Goal: Information Seeking & Learning: Learn about a topic

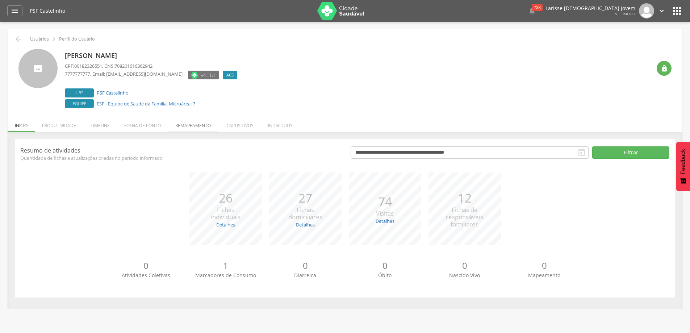
click at [198, 122] on li "Remapeamento" at bounding box center [193, 123] width 50 height 17
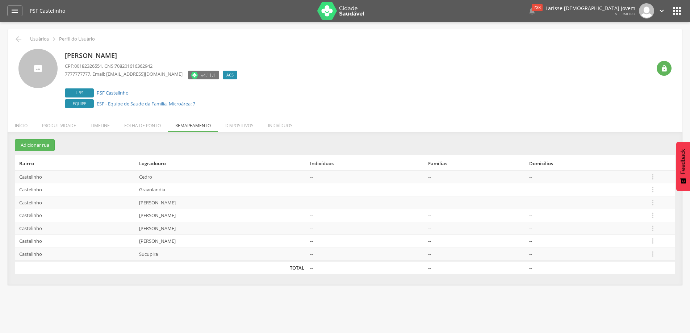
click at [112, 128] on li "Timeline" at bounding box center [100, 123] width 34 height 17
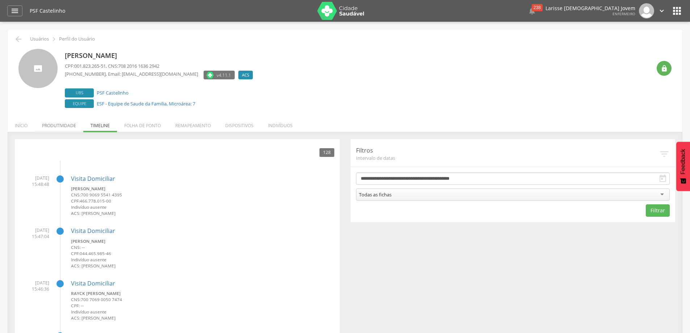
click at [71, 128] on li "Produtividade" at bounding box center [59, 123] width 49 height 17
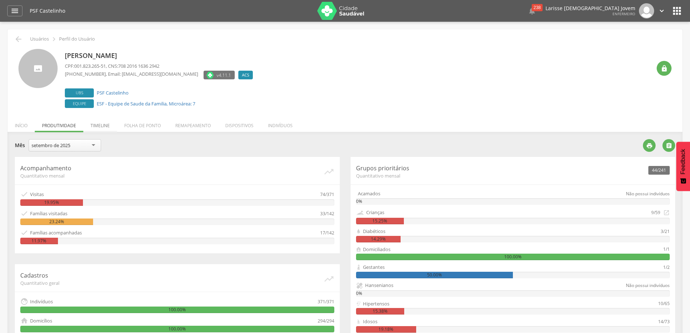
click at [99, 122] on li "Timeline" at bounding box center [100, 123] width 34 height 17
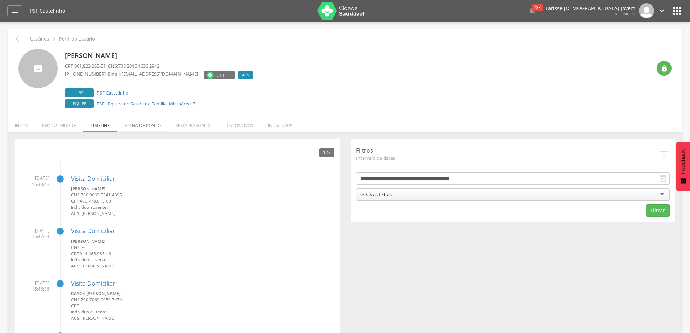
click at [163, 124] on li "Folha de ponto" at bounding box center [142, 123] width 51 height 17
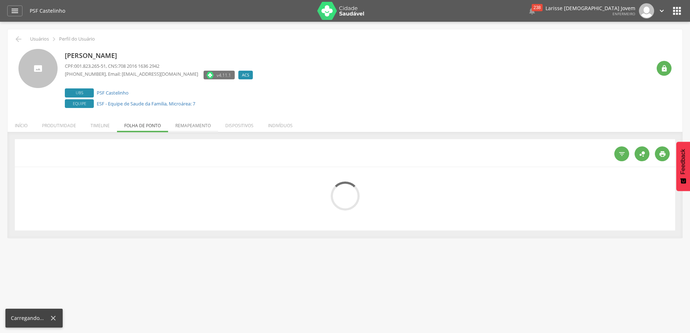
click at [200, 121] on li "Remapeamento" at bounding box center [193, 123] width 50 height 17
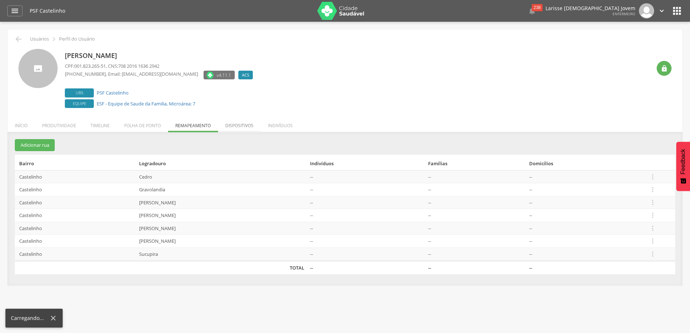
click at [248, 126] on li "Dispositivos" at bounding box center [239, 123] width 43 height 17
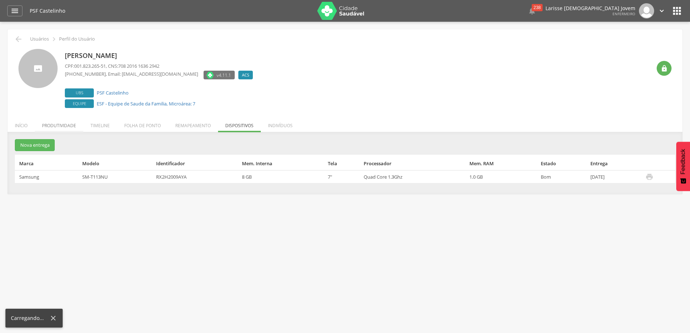
click at [66, 126] on li "Produtividade" at bounding box center [59, 123] width 49 height 17
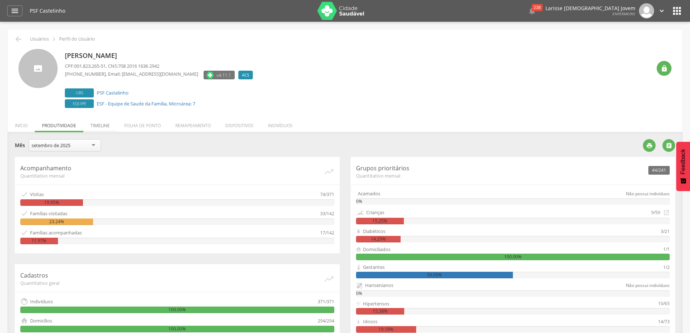
click at [109, 121] on li "Timeline" at bounding box center [100, 123] width 34 height 17
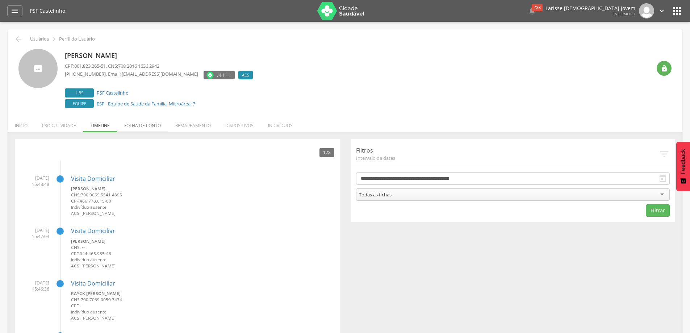
click at [136, 126] on li "Folha de ponto" at bounding box center [142, 123] width 51 height 17
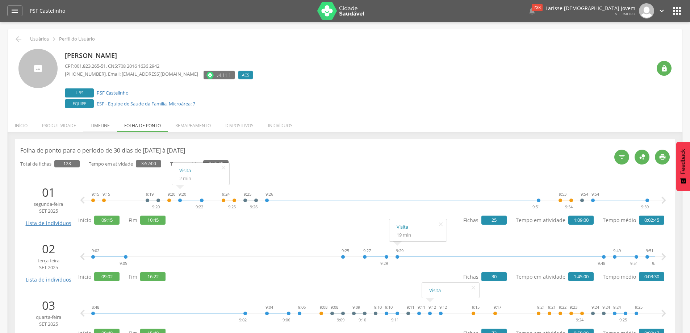
click at [103, 121] on li "Timeline" at bounding box center [100, 123] width 34 height 17
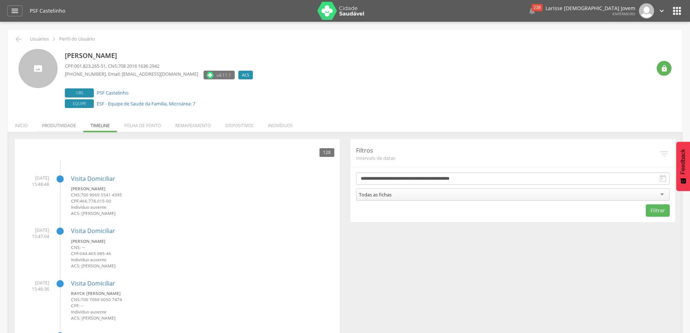
click at [61, 125] on li "Produtividade" at bounding box center [59, 123] width 49 height 17
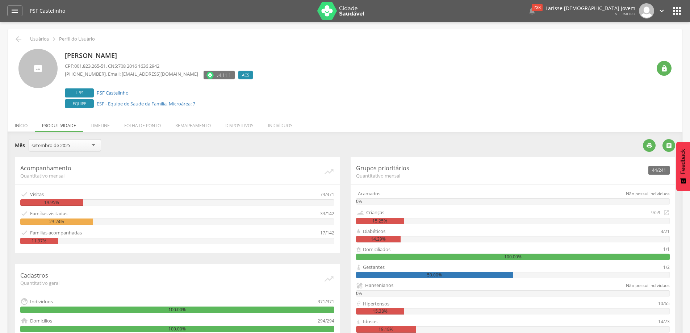
click at [11, 126] on li "Início" at bounding box center [21, 123] width 27 height 17
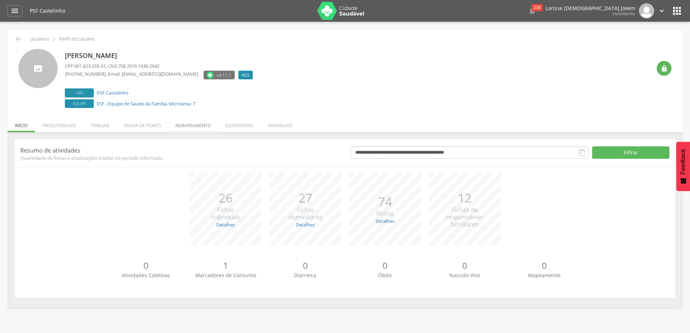
click at [210, 124] on li "Remapeamento" at bounding box center [193, 123] width 50 height 17
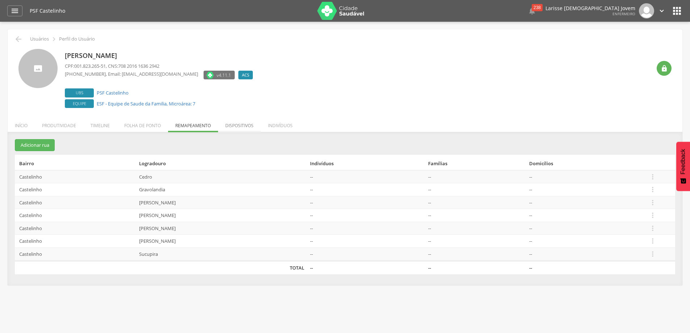
click at [232, 121] on li "Dispositivos" at bounding box center [239, 123] width 43 height 17
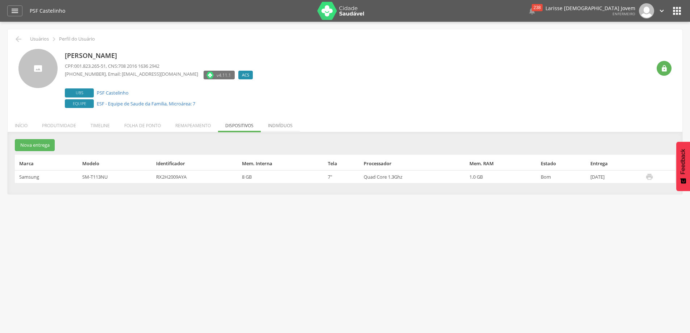
click at [278, 124] on li "Indivíduos" at bounding box center [280, 123] width 39 height 17
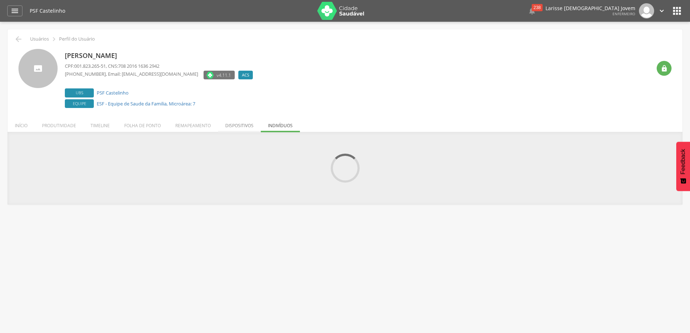
click at [231, 126] on li "Dispositivos" at bounding box center [239, 123] width 43 height 17
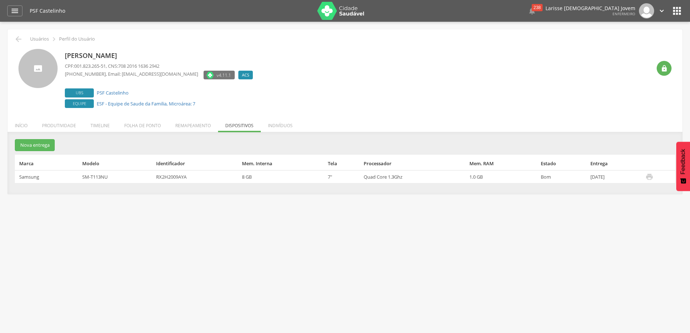
click at [187, 128] on li "Remapeamento" at bounding box center [193, 123] width 50 height 17
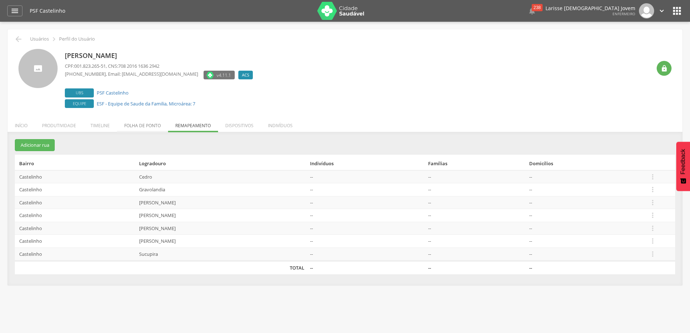
click at [136, 129] on li "Folha de ponto" at bounding box center [142, 123] width 51 height 17
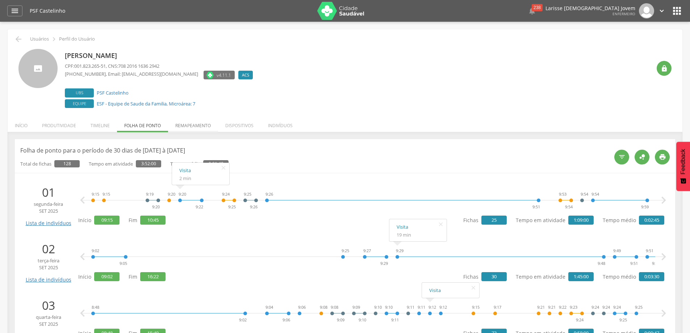
click at [192, 124] on li "Remapeamento" at bounding box center [193, 123] width 50 height 17
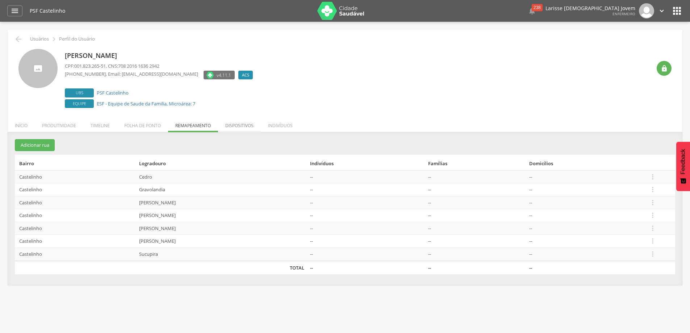
click at [242, 125] on li "Dispositivos" at bounding box center [239, 123] width 43 height 17
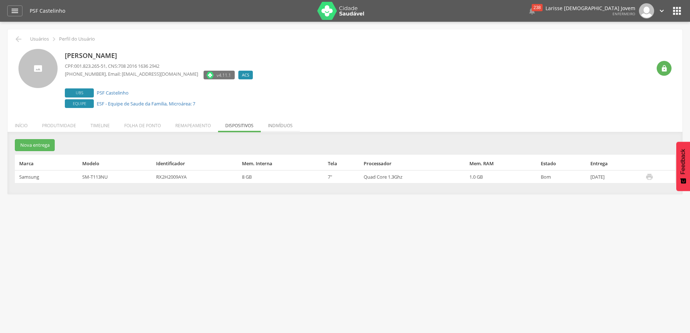
click at [277, 127] on li "Indivíduos" at bounding box center [280, 123] width 39 height 17
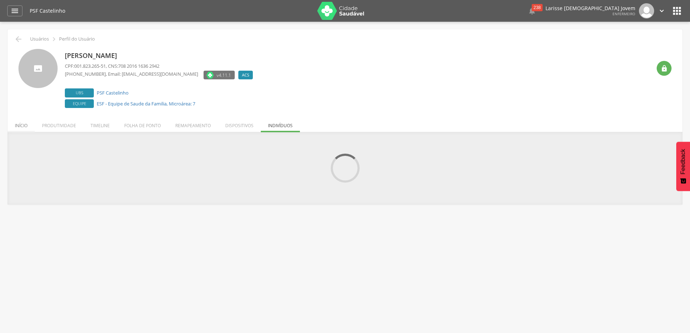
click at [21, 127] on li "Início" at bounding box center [21, 123] width 27 height 17
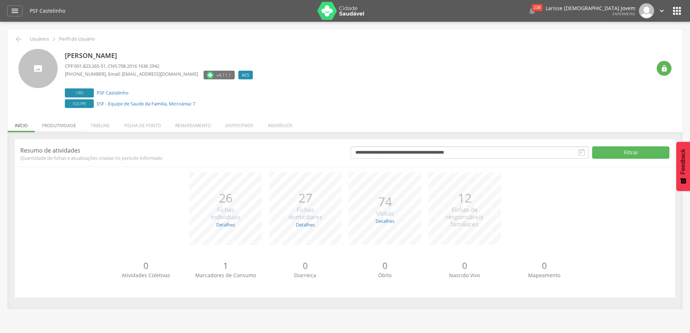
click at [63, 128] on li "Produtividade" at bounding box center [59, 123] width 49 height 17
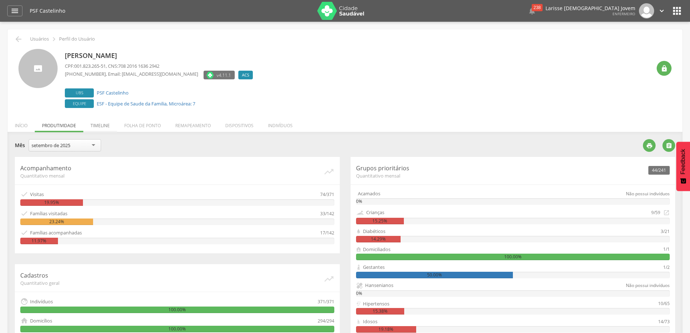
click at [100, 125] on li "Timeline" at bounding box center [100, 123] width 34 height 17
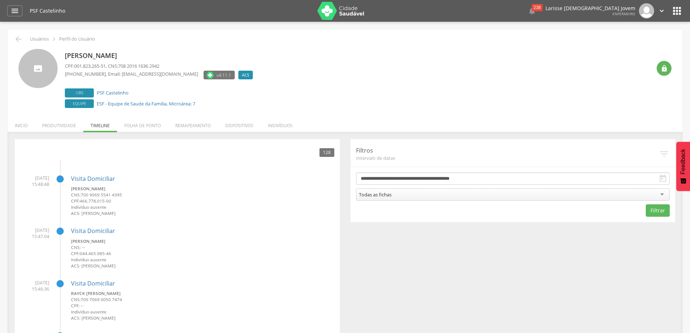
click at [284, 124] on li "Indivíduos" at bounding box center [280, 123] width 39 height 17
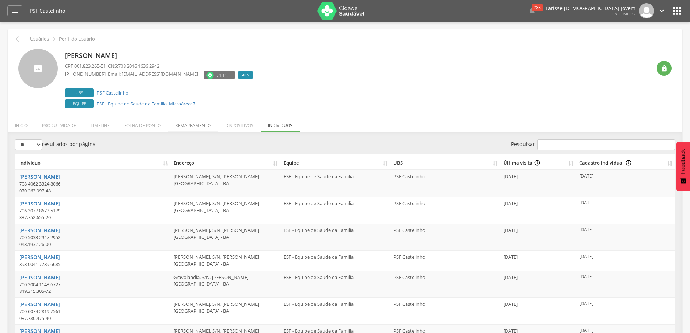
click at [206, 129] on li "Remapeamento" at bounding box center [193, 123] width 50 height 17
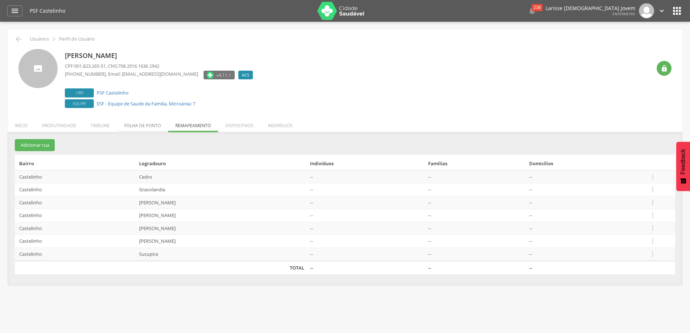
click at [145, 128] on li "Folha de ponto" at bounding box center [142, 123] width 51 height 17
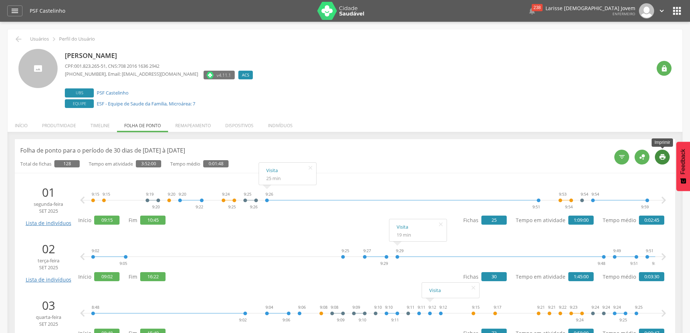
click at [660, 156] on icon "" at bounding box center [662, 156] width 7 height 7
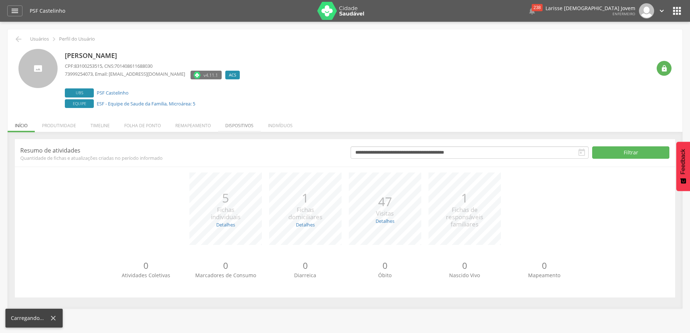
click at [235, 124] on li "Dispositivos" at bounding box center [239, 123] width 43 height 17
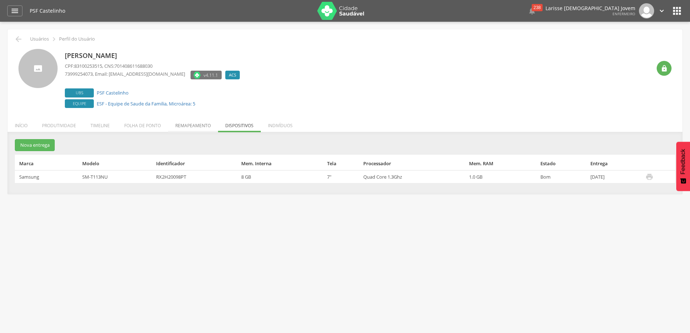
click at [198, 126] on li "Remapeamento" at bounding box center [193, 123] width 50 height 17
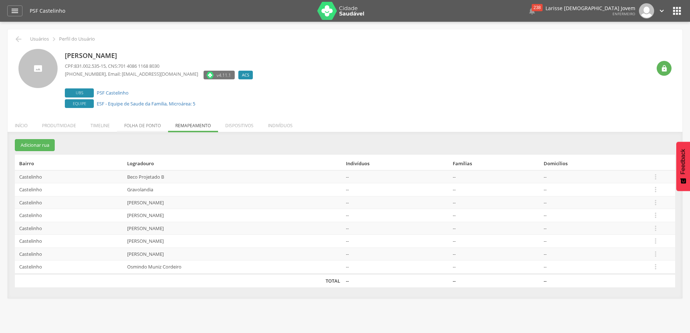
click at [132, 123] on li "Folha de ponto" at bounding box center [142, 123] width 51 height 17
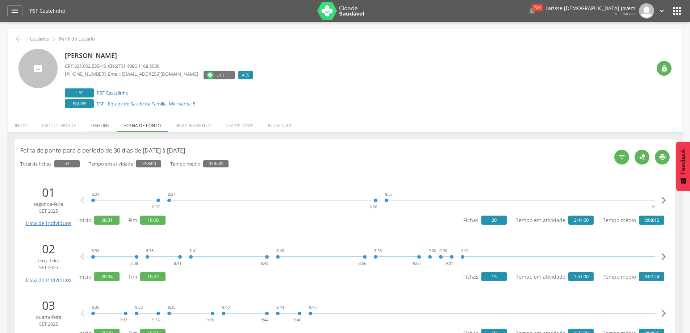
click at [103, 124] on li "Timeline" at bounding box center [100, 123] width 34 height 17
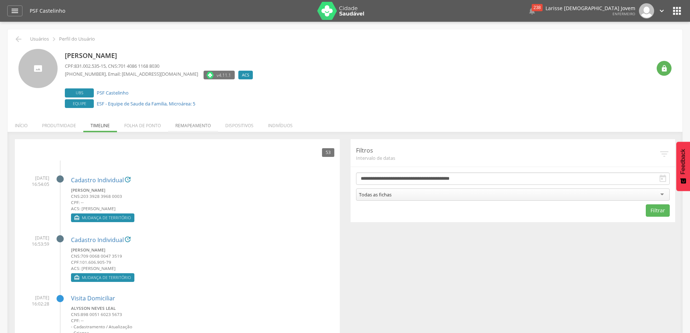
click at [195, 126] on li "Remapeamento" at bounding box center [193, 123] width 50 height 17
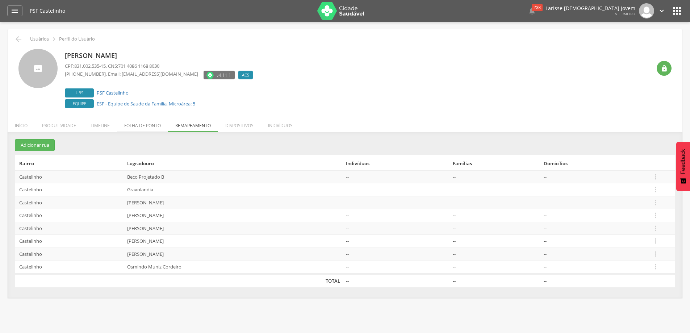
click at [145, 126] on li "Folha de ponto" at bounding box center [142, 123] width 51 height 17
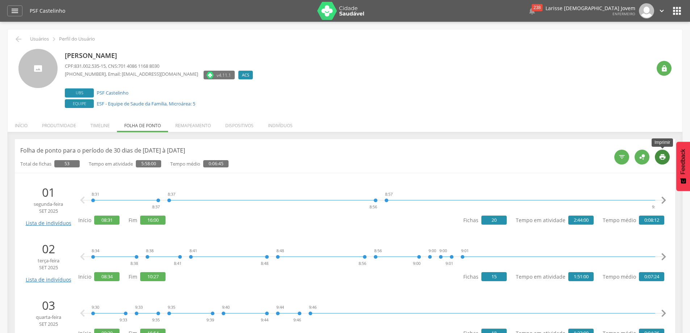
click at [661, 158] on icon "" at bounding box center [662, 156] width 7 height 7
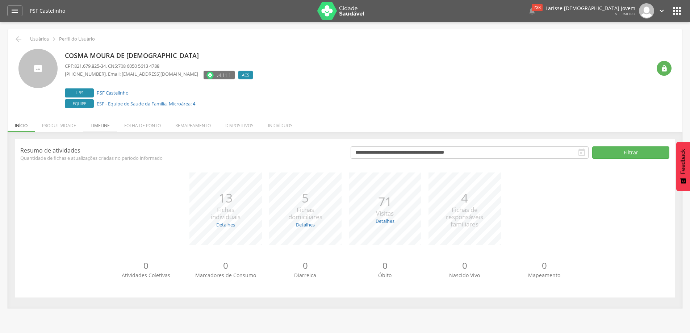
click at [103, 126] on li "Timeline" at bounding box center [100, 123] width 34 height 17
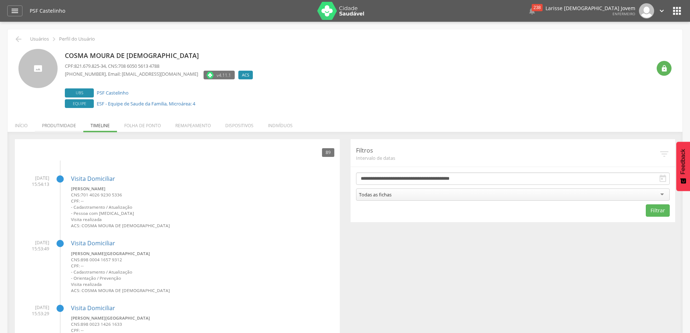
click at [56, 124] on li "Produtividade" at bounding box center [59, 123] width 49 height 17
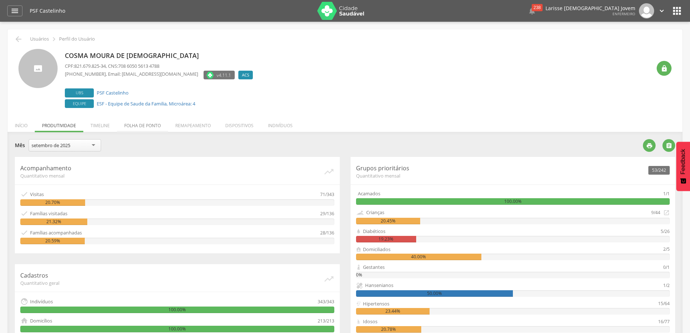
click at [149, 127] on li "Folha de ponto" at bounding box center [142, 123] width 51 height 17
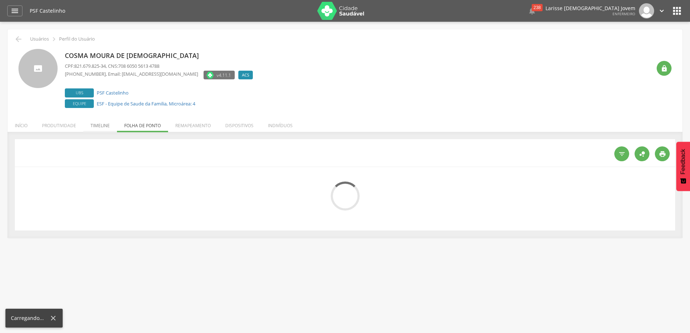
click at [105, 125] on li "Timeline" at bounding box center [100, 123] width 34 height 17
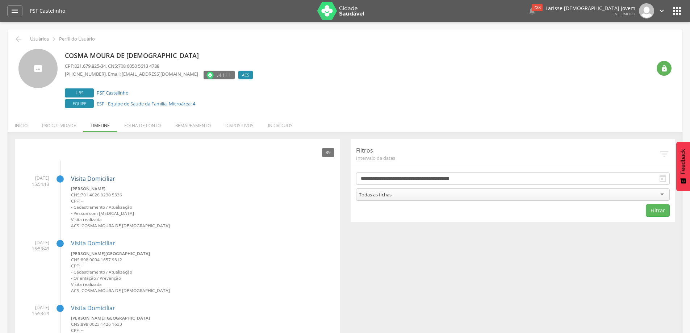
click at [108, 177] on link "Visita Domiciliar" at bounding box center [93, 179] width 44 height 8
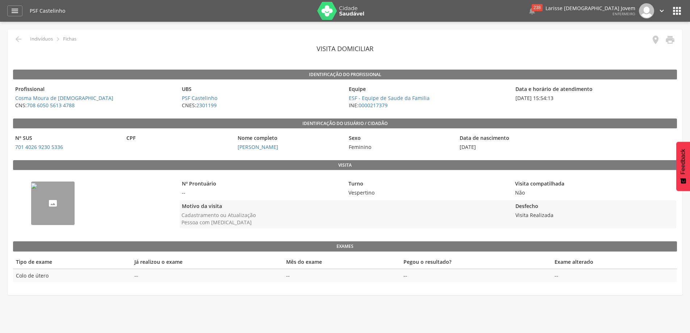
scroll to position [22, 0]
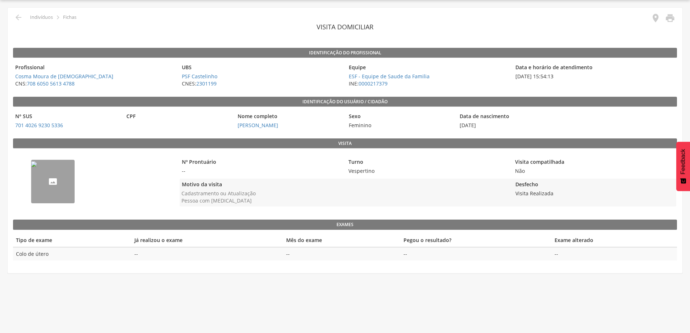
click at [37, 167] on img "--" at bounding box center [34, 164] width 6 height 6
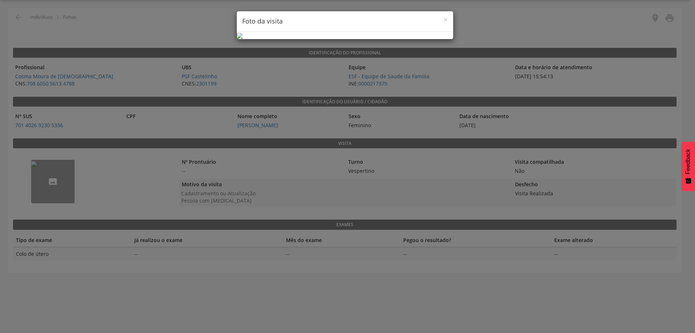
click at [443, 17] on h4 "Foto da visita" at bounding box center [345, 21] width 206 height 9
click at [448, 18] on div "× Foto da visita" at bounding box center [345, 21] width 217 height 21
click at [446, 20] on span "×" at bounding box center [446, 19] width 4 height 10
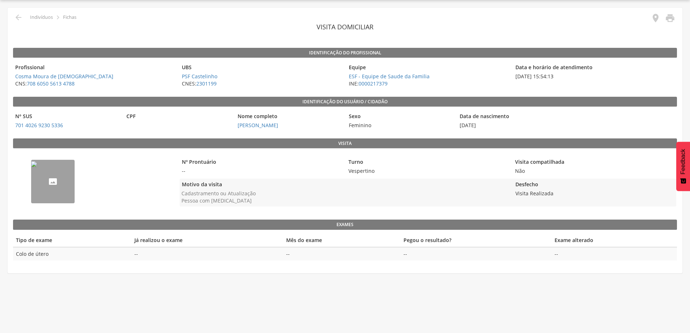
scroll to position [0, 0]
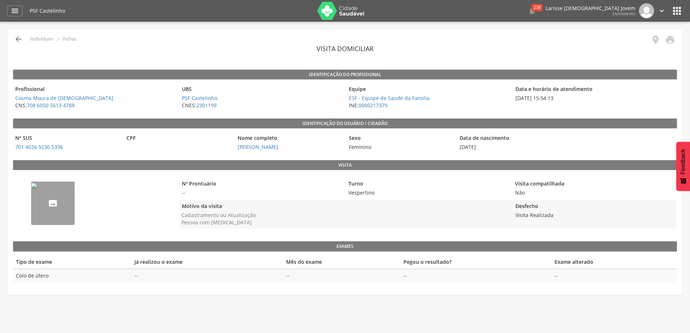
click at [21, 38] on icon "" at bounding box center [18, 39] width 9 height 9
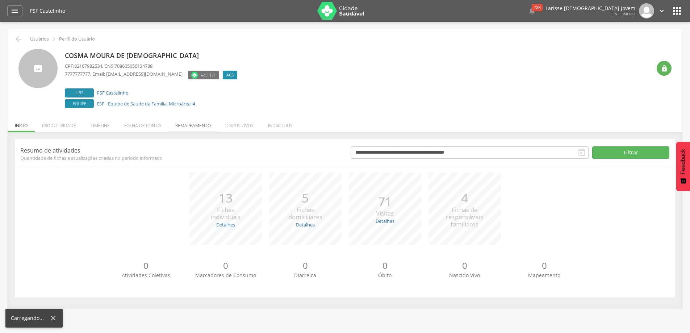
click at [205, 125] on li "Remapeamento" at bounding box center [193, 123] width 50 height 17
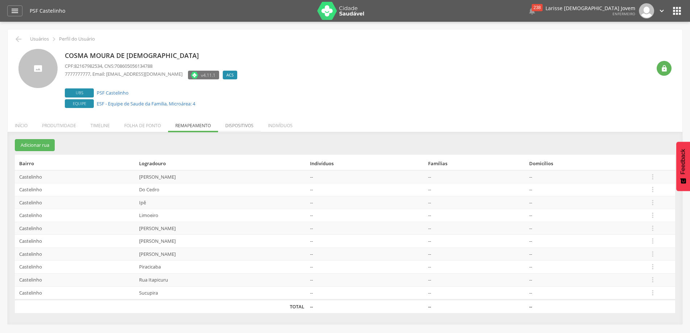
click at [223, 124] on li "Dispositivos" at bounding box center [239, 123] width 43 height 17
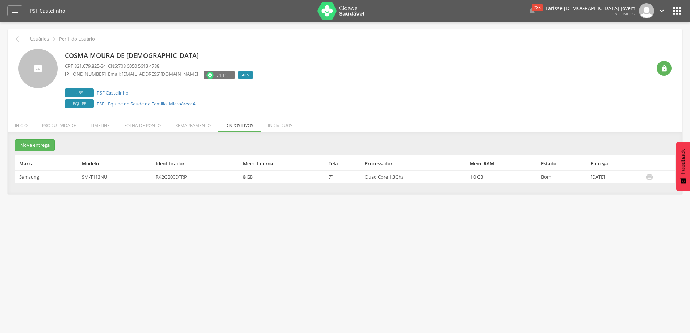
click at [259, 124] on ul "Início Produtividade Timeline Folha de ponto Remapeamento Gerenciar acesso Quar…" at bounding box center [345, 125] width 675 height 6
click at [279, 126] on li "Indivíduos" at bounding box center [280, 123] width 39 height 17
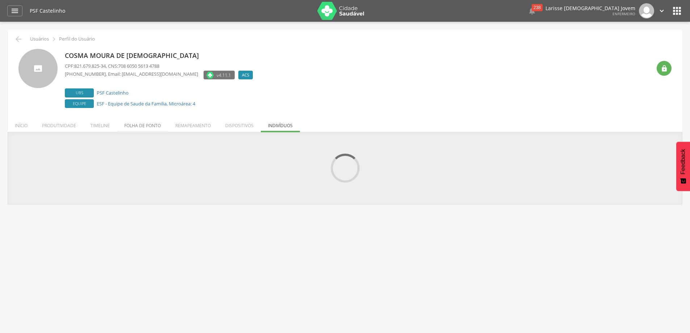
click at [140, 129] on li "Folha de ponto" at bounding box center [142, 123] width 51 height 17
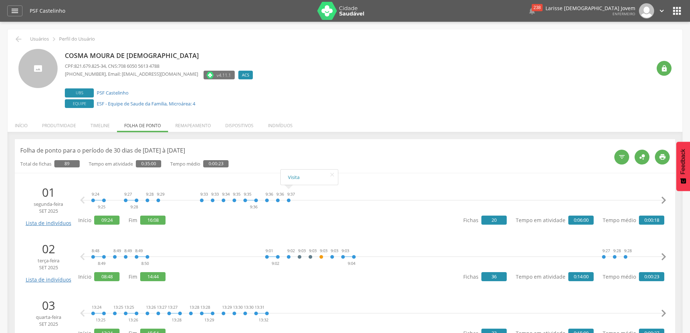
click at [287, 199] on div "9:37" at bounding box center [289, 200] width 4 height 22
click at [294, 178] on link "Visita" at bounding box center [309, 177] width 43 height 9
click at [249, 171] on link "Visita" at bounding box center [265, 170] width 43 height 9
click at [96, 169] on link "Visita" at bounding box center [113, 170] width 43 height 9
click at [202, 131] on li "Remapeamento" at bounding box center [193, 123] width 50 height 17
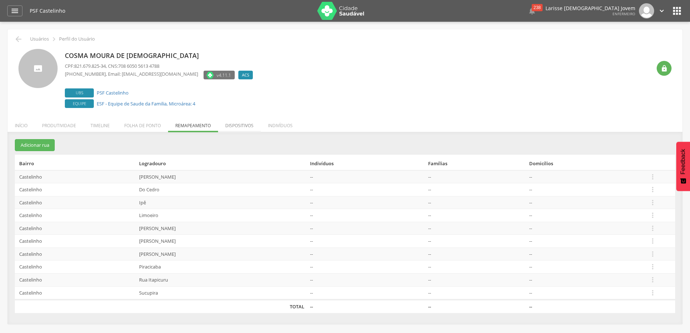
click at [233, 123] on li "Dispositivos" at bounding box center [239, 123] width 43 height 17
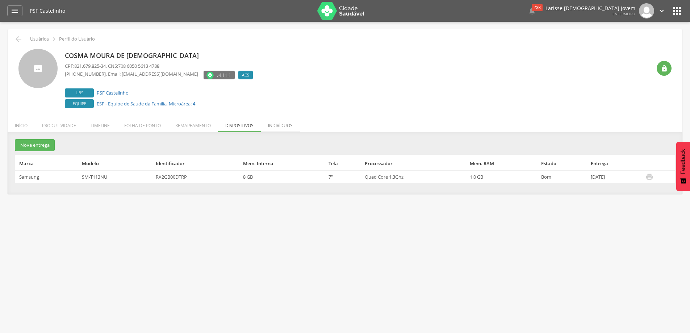
click at [273, 122] on li "Indivíduos" at bounding box center [280, 123] width 39 height 17
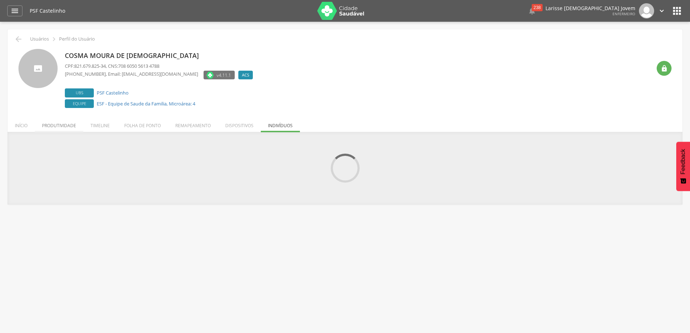
click at [74, 125] on li "Produtividade" at bounding box center [59, 123] width 49 height 17
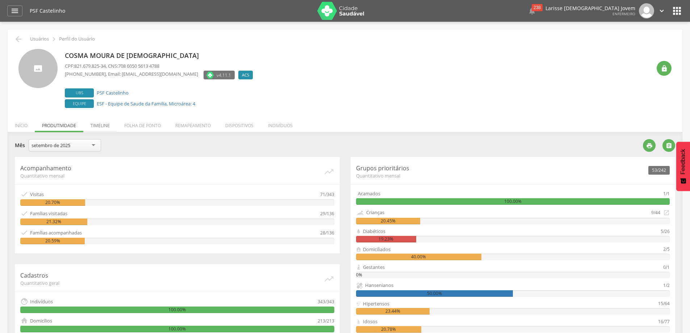
click at [96, 126] on li "Timeline" at bounding box center [100, 123] width 34 height 17
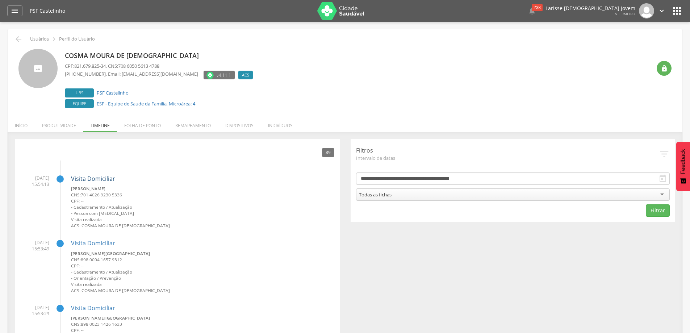
click at [96, 175] on link "Visita Domiciliar" at bounding box center [93, 179] width 44 height 8
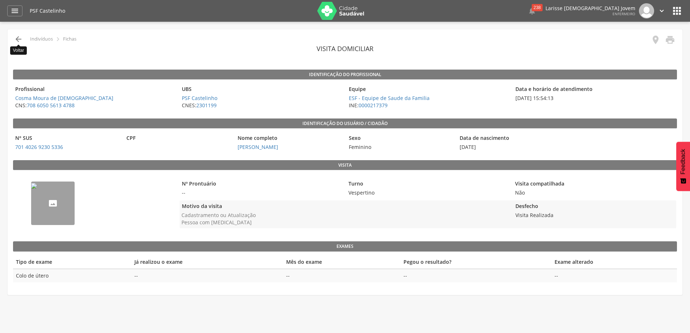
click at [16, 36] on icon "" at bounding box center [18, 39] width 9 height 9
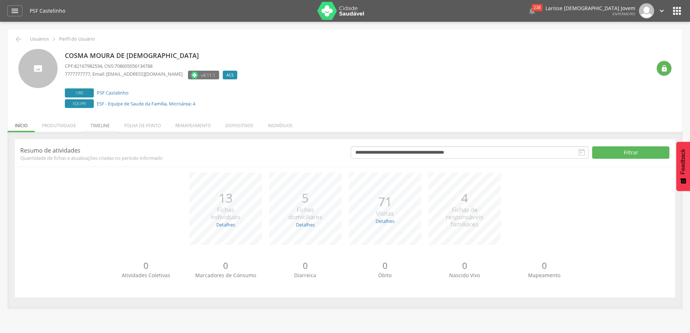
click at [95, 120] on li "Timeline" at bounding box center [100, 123] width 34 height 17
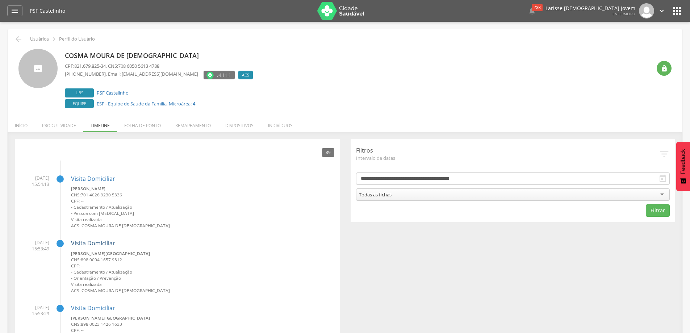
click at [92, 244] on link "Visita Domiciliar" at bounding box center [93, 243] width 44 height 8
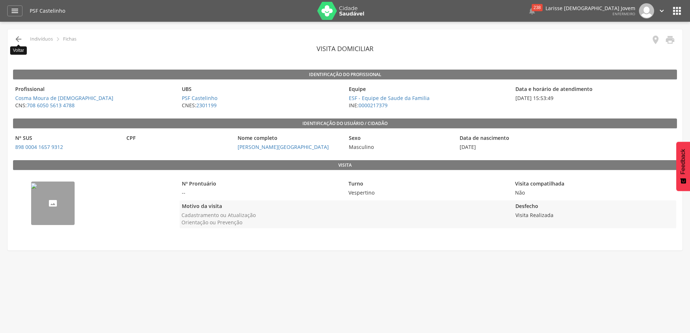
click at [19, 41] on icon "" at bounding box center [18, 39] width 9 height 9
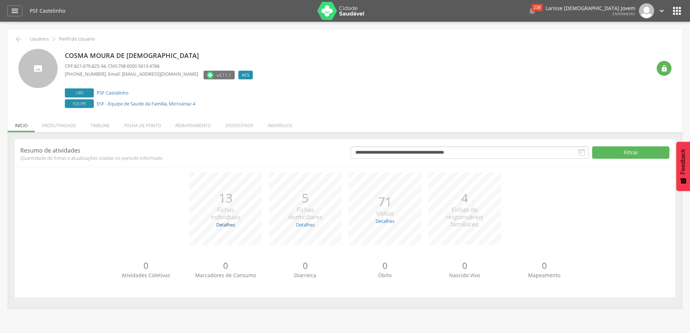
click at [221, 227] on link "Detalhes" at bounding box center [225, 224] width 19 height 7
click at [69, 123] on li "Produtividade" at bounding box center [59, 123] width 49 height 17
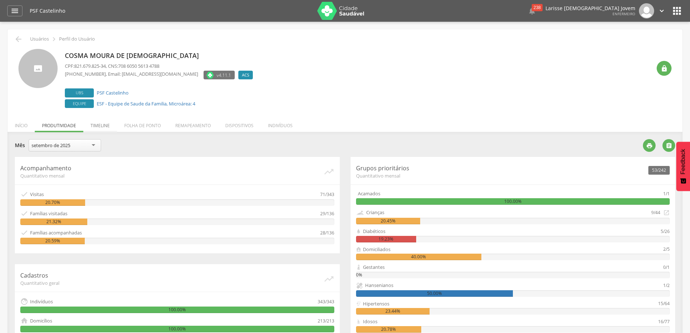
click at [103, 124] on li "Timeline" at bounding box center [100, 123] width 34 height 17
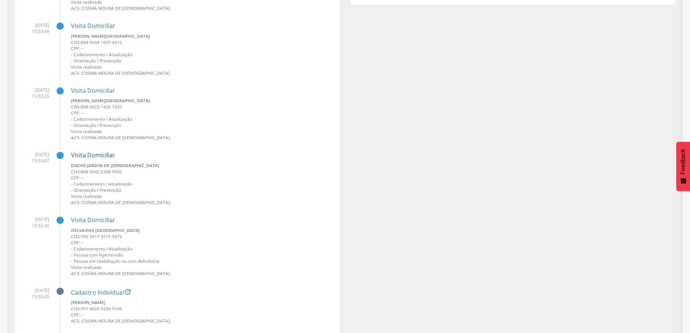
click at [94, 155] on link "Visita Domiciliar" at bounding box center [93, 155] width 44 height 8
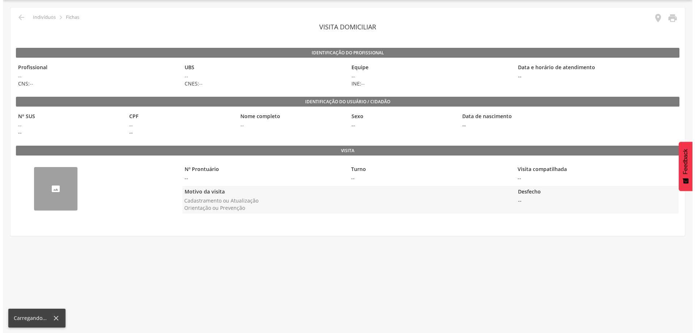
scroll to position [22, 0]
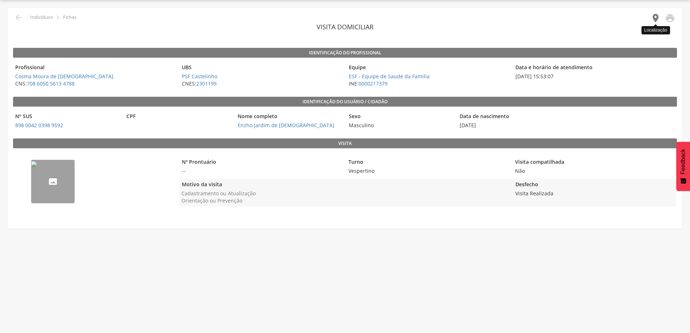
click at [658, 19] on icon "" at bounding box center [656, 18] width 10 height 10
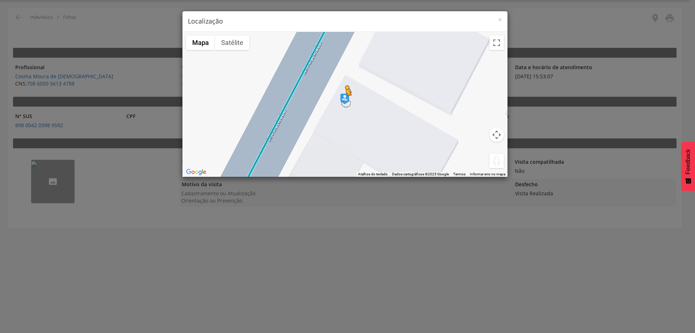
drag, startPoint x: 496, startPoint y: 162, endPoint x: 344, endPoint y: 103, distance: 162.4
click at [344, 103] on div "Pressione as teclas Alt + Enter para ativar o recurso de arrastar com o teclado…" at bounding box center [345, 104] width 325 height 145
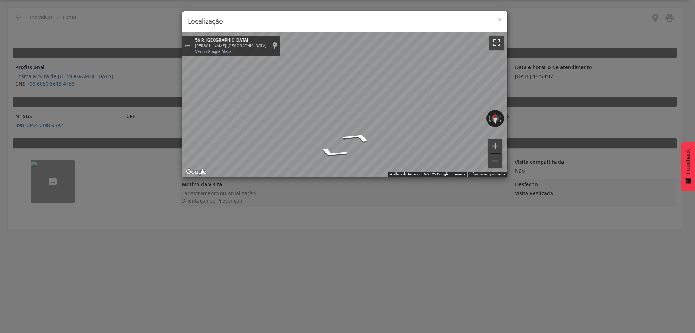
click at [502, 46] on button "Ativar a visualização em tela cheia" at bounding box center [497, 42] width 14 height 14
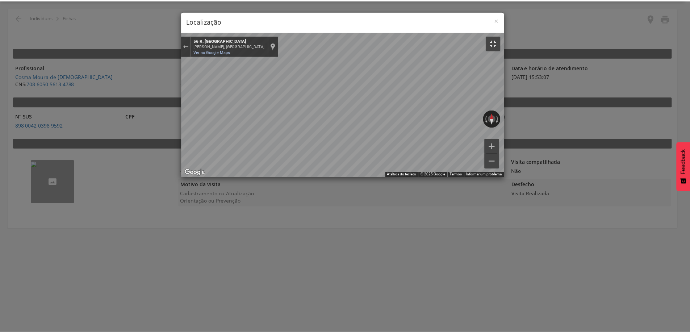
scroll to position [0, 0]
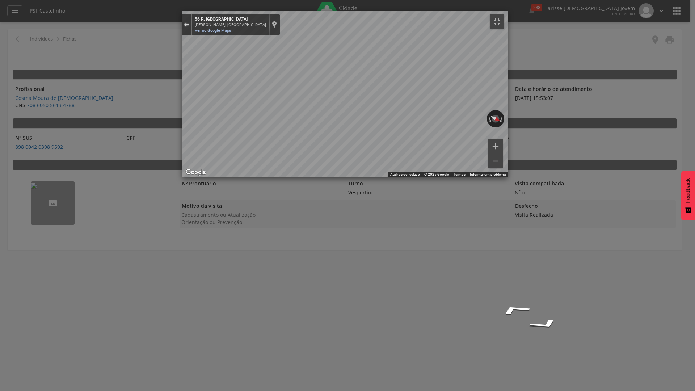
click at [184, 22] on div "Sair do Street View" at bounding box center [186, 24] width 5 height 4
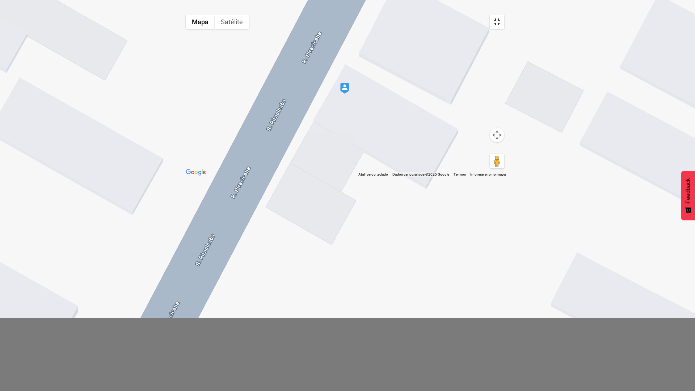
click at [505, 14] on button "Ativar a visualização em tela cheia" at bounding box center [497, 21] width 14 height 14
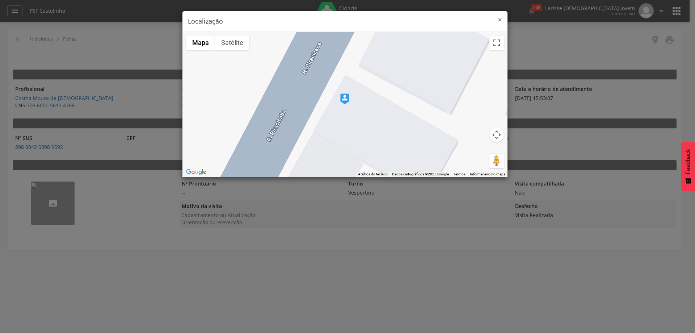
click at [500, 22] on span "×" at bounding box center [500, 19] width 4 height 10
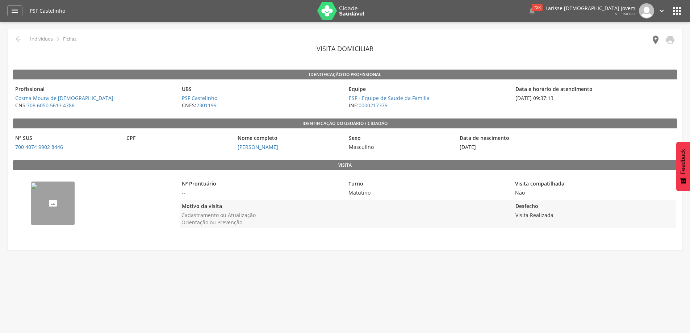
click at [657, 38] on icon "" at bounding box center [656, 40] width 10 height 10
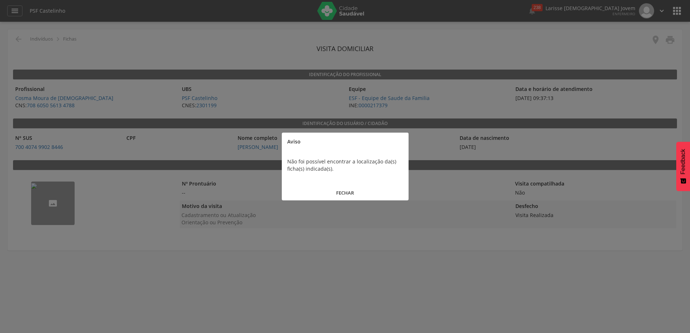
click at [349, 193] on button "FECHAR" at bounding box center [345, 193] width 127 height 16
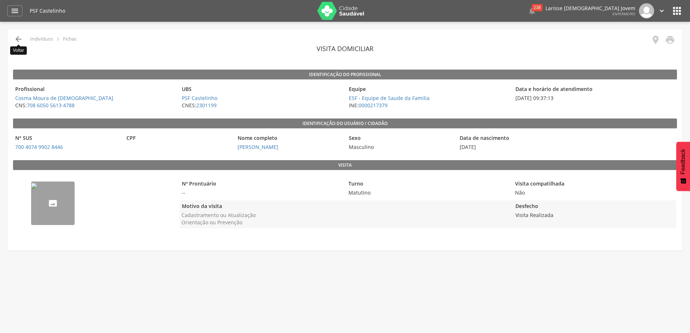
click at [16, 42] on icon "" at bounding box center [18, 39] width 9 height 9
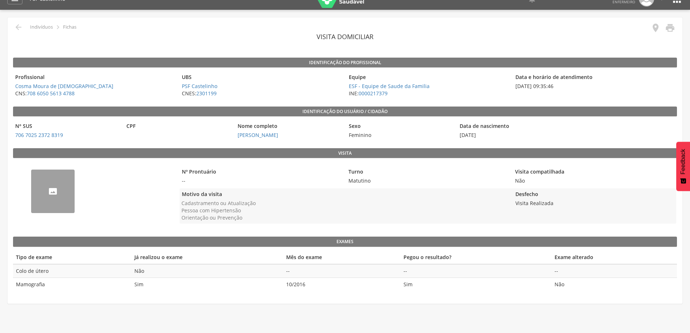
scroll to position [22, 0]
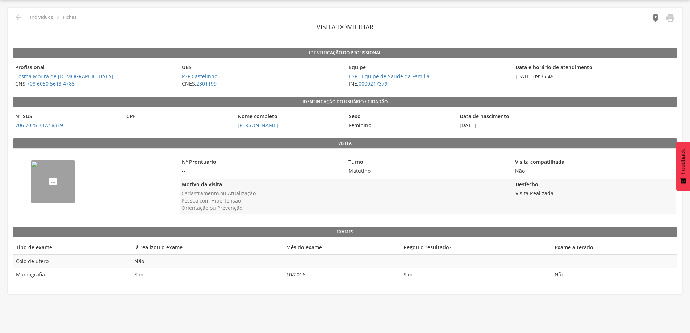
click at [658, 19] on icon "" at bounding box center [656, 18] width 10 height 10
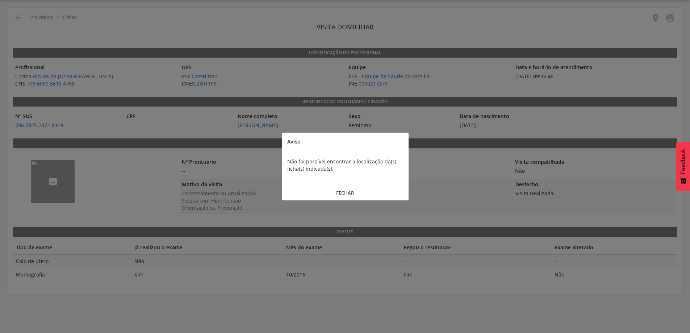
click at [658, 19] on div at bounding box center [345, 166] width 690 height 333
drag, startPoint x: 542, startPoint y: 136, endPoint x: 523, endPoint y: 150, distance: 23.8
click at [540, 137] on div at bounding box center [345, 166] width 690 height 333
click at [265, 246] on div at bounding box center [345, 166] width 690 height 333
click at [363, 191] on button "FECHAR" at bounding box center [345, 193] width 127 height 16
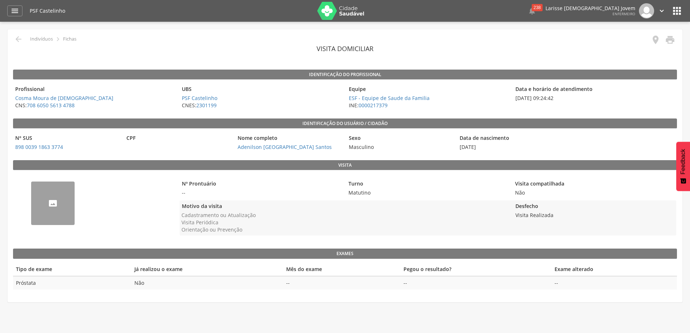
scroll to position [22, 0]
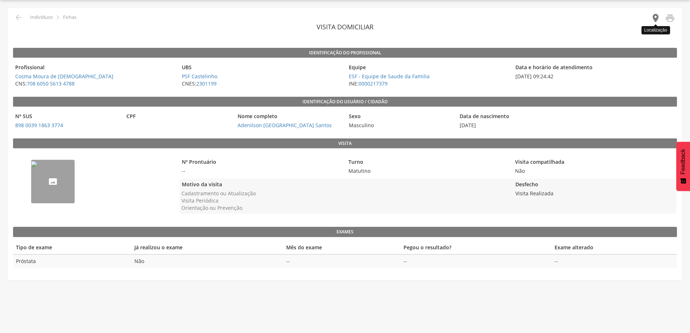
click at [656, 18] on icon "" at bounding box center [656, 18] width 10 height 10
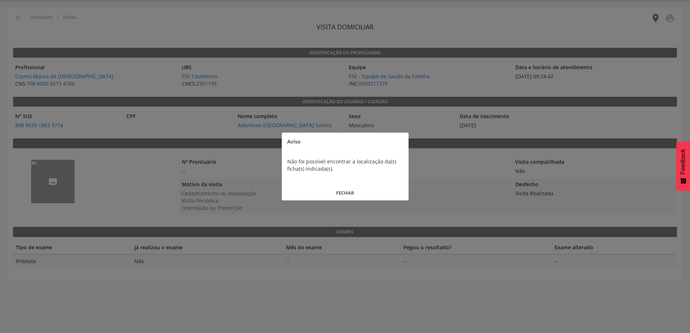
click at [656, 18] on div at bounding box center [345, 166] width 690 height 333
click at [544, 19] on div at bounding box center [345, 166] width 690 height 333
click at [352, 188] on button "FECHAR" at bounding box center [345, 193] width 127 height 16
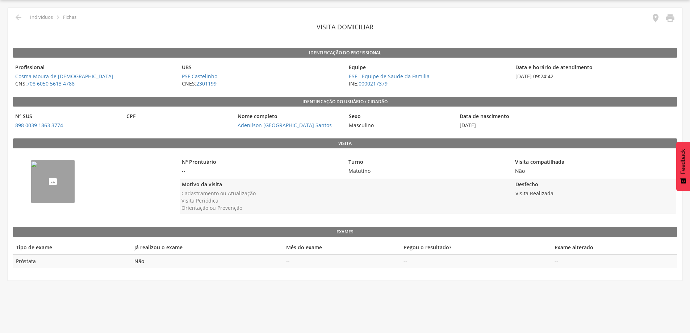
scroll to position [0, 0]
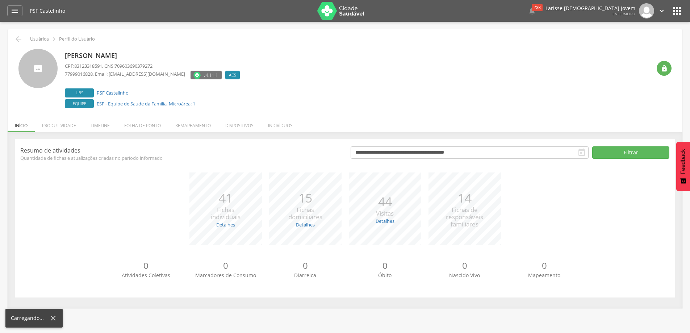
drag, startPoint x: 153, startPoint y: 118, endPoint x: 151, endPoint y: 123, distance: 5.0
click at [151, 121] on li "Folha de ponto" at bounding box center [142, 123] width 51 height 17
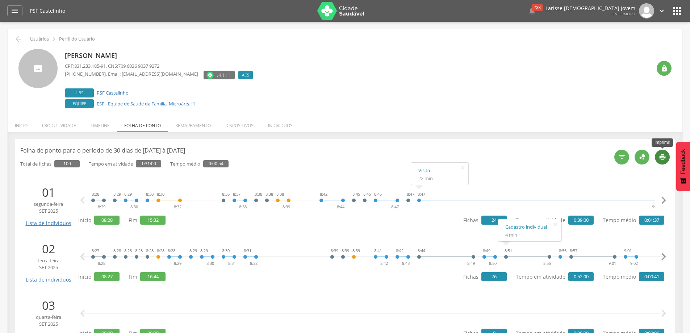
click at [664, 157] on icon "" at bounding box center [662, 156] width 7 height 7
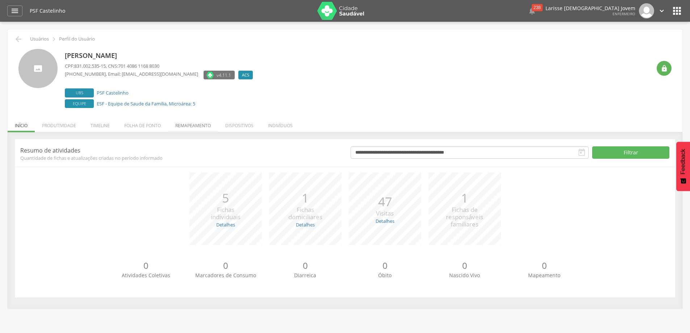
click at [204, 125] on li "Remapeamento" at bounding box center [193, 123] width 50 height 17
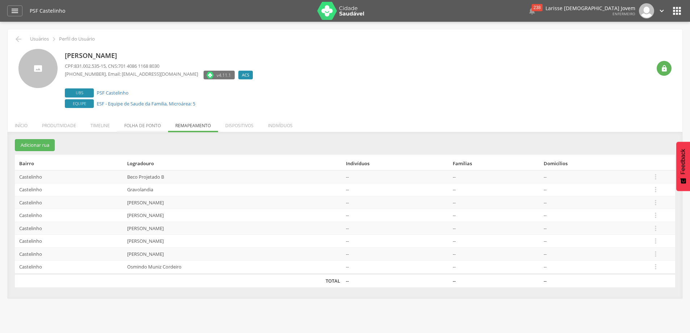
click at [161, 126] on li "Folha de ponto" at bounding box center [142, 123] width 51 height 17
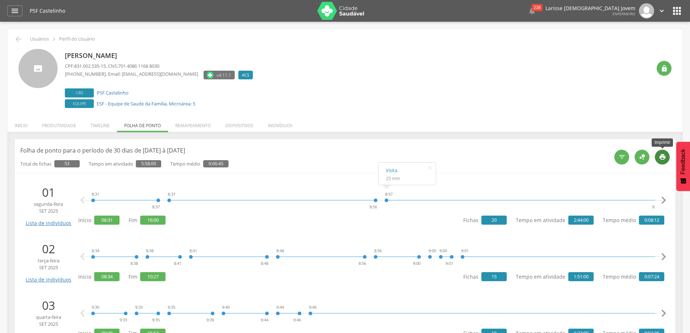
click at [663, 155] on icon "" at bounding box center [662, 156] width 7 height 7
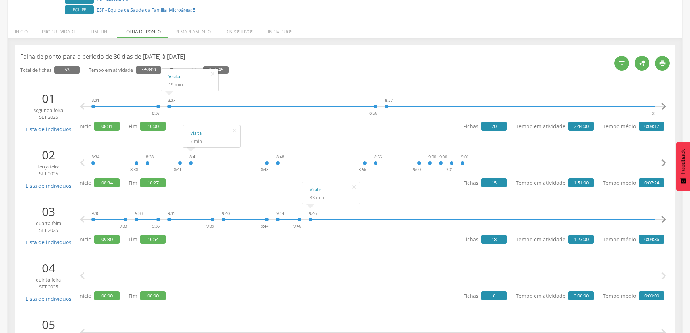
scroll to position [109, 0]
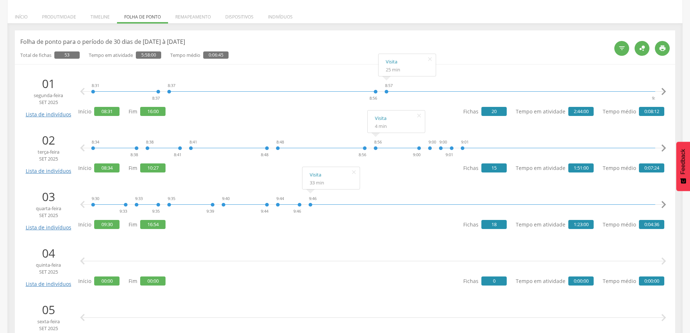
click at [665, 91] on icon "" at bounding box center [663, 91] width 14 height 14
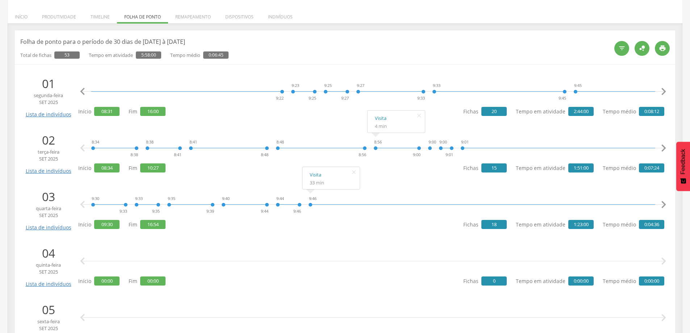
click at [664, 91] on icon "" at bounding box center [663, 91] width 14 height 14
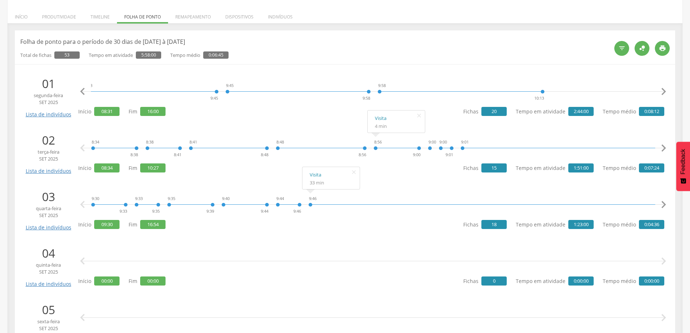
click at [664, 91] on icon "" at bounding box center [663, 91] width 14 height 14
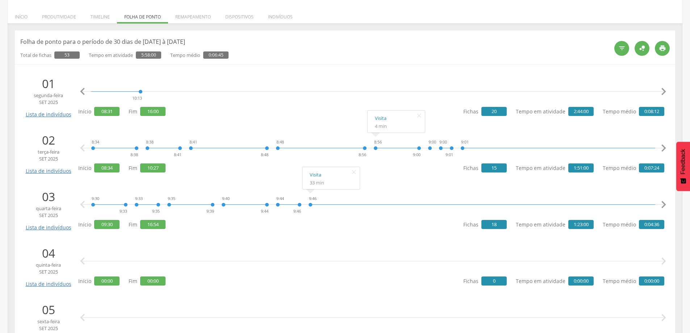
click at [664, 91] on icon "" at bounding box center [663, 91] width 14 height 14
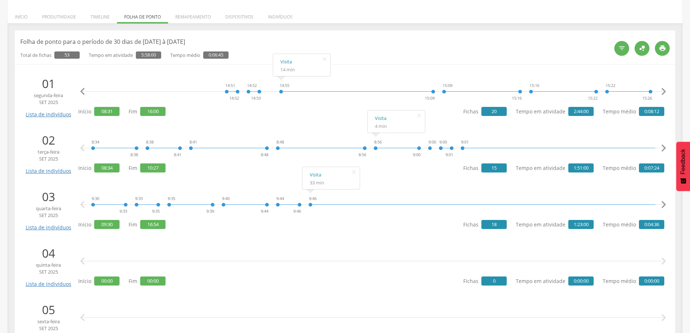
click at [664, 92] on icon "" at bounding box center [663, 91] width 14 height 14
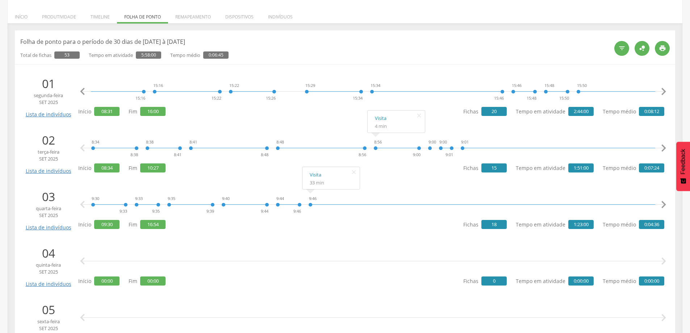
click at [664, 92] on icon "" at bounding box center [663, 91] width 14 height 14
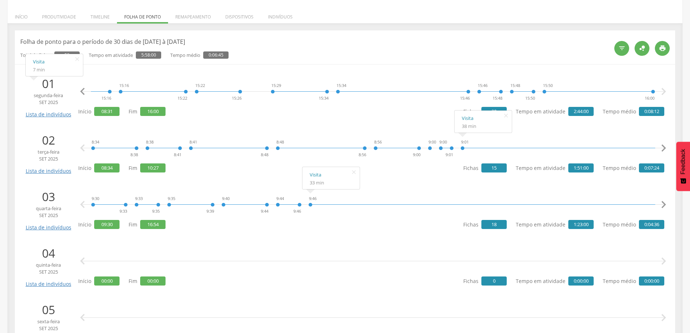
click at [83, 90] on icon "" at bounding box center [82, 91] width 14 height 14
click at [84, 90] on icon "" at bounding box center [82, 91] width 14 height 14
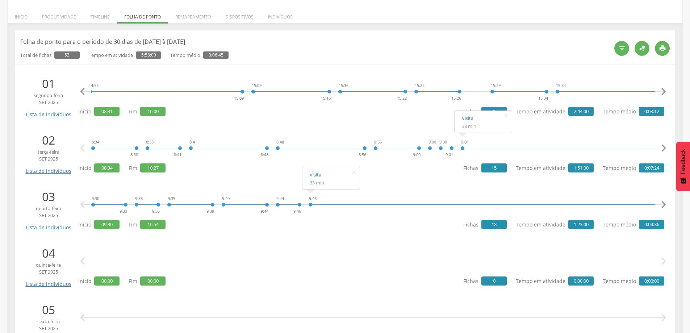
click at [84, 90] on icon "" at bounding box center [82, 91] width 14 height 14
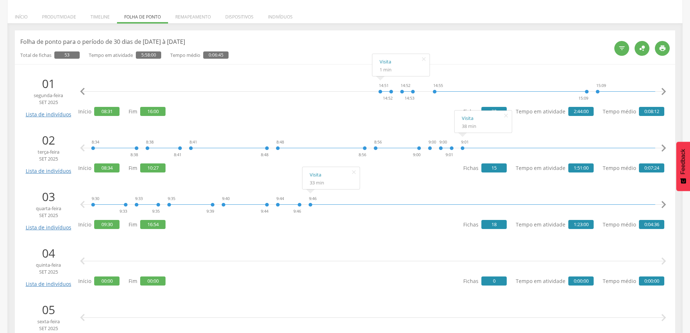
click at [82, 92] on icon "" at bounding box center [82, 91] width 14 height 14
click at [83, 92] on icon "" at bounding box center [82, 91] width 14 height 14
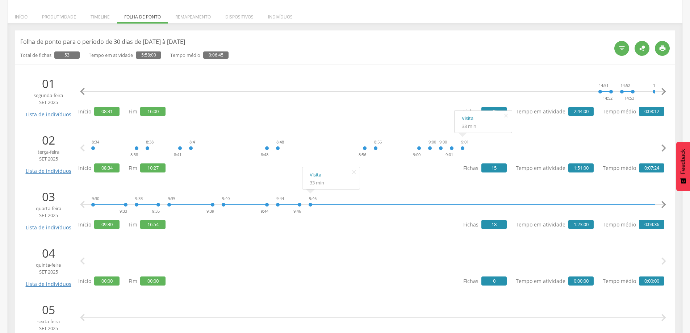
click at [83, 92] on icon "" at bounding box center [82, 91] width 14 height 14
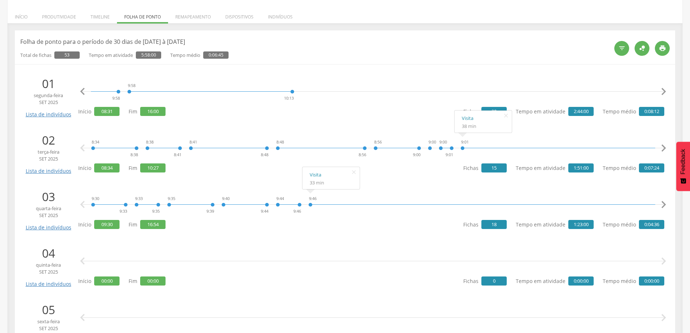
click at [83, 92] on icon "" at bounding box center [82, 91] width 14 height 14
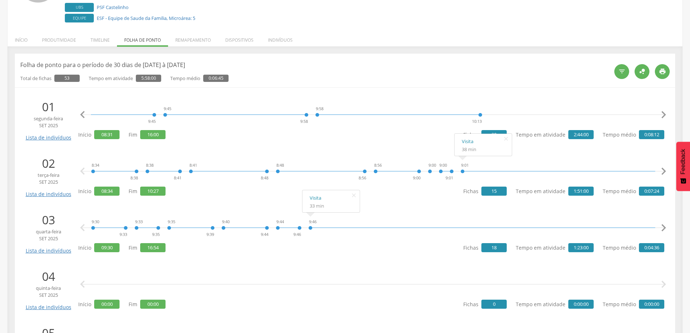
scroll to position [0, 0]
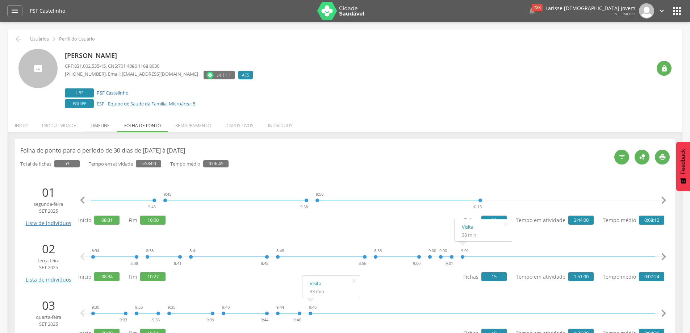
click at [92, 127] on li "Timeline" at bounding box center [100, 123] width 34 height 17
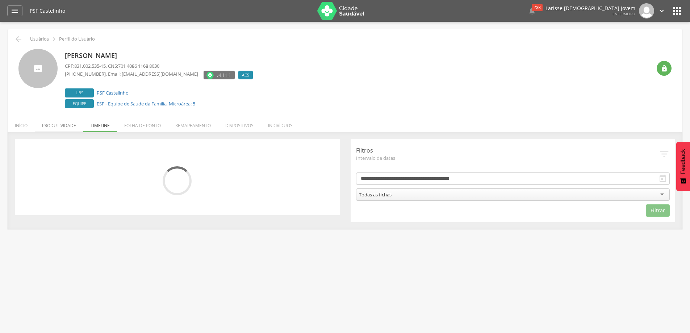
click at [63, 128] on li "Produtividade" at bounding box center [59, 123] width 49 height 17
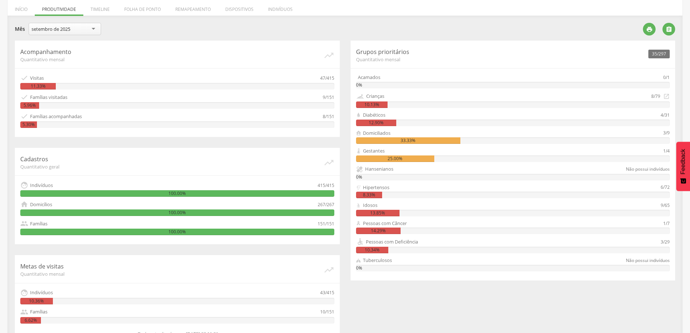
scroll to position [104, 0]
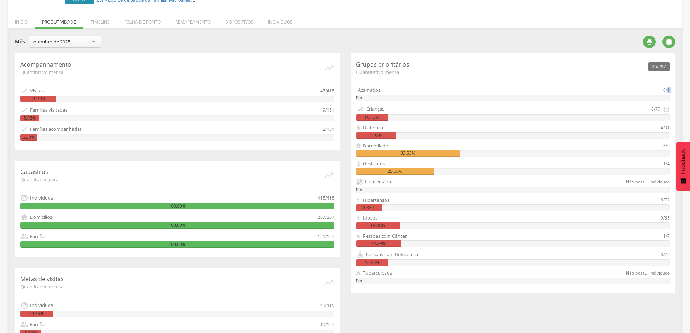
drag, startPoint x: 670, startPoint y: 95, endPoint x: 667, endPoint y: 83, distance: 13.1
click at [667, 83] on div "35/297 Grupos prioritários Quantitativo mensal Acamados 0/1 0% Crianças 8/79  …" at bounding box center [513, 173] width 325 height 240
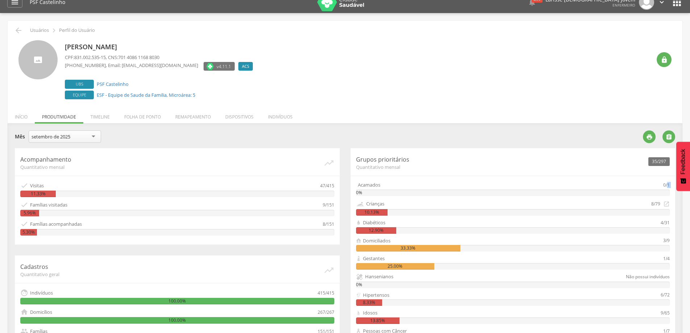
scroll to position [36, 0]
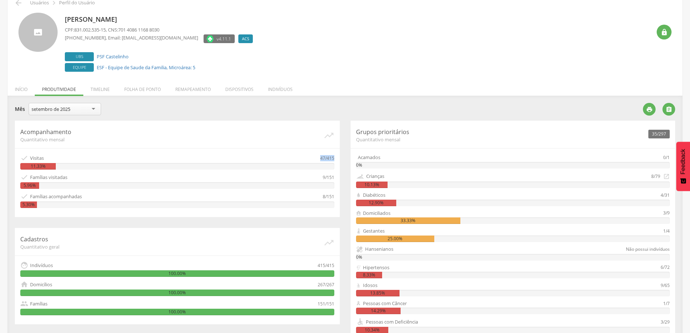
drag, startPoint x: 339, startPoint y: 159, endPoint x: 315, endPoint y: 161, distance: 23.6
click at [315, 161] on div "Acompanhamento Quantitativo mensal   Visitas 47/415 11.33%  Famílias visitad…" at bounding box center [177, 169] width 325 height 96
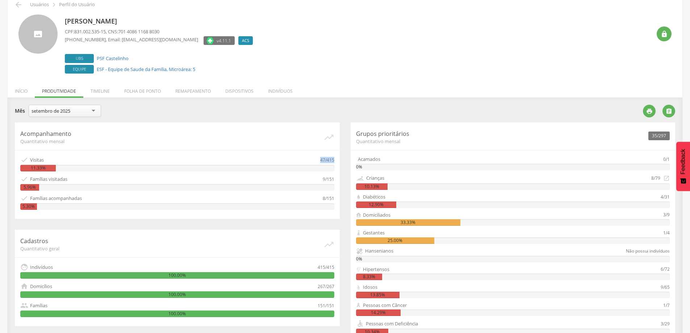
scroll to position [109, 0]
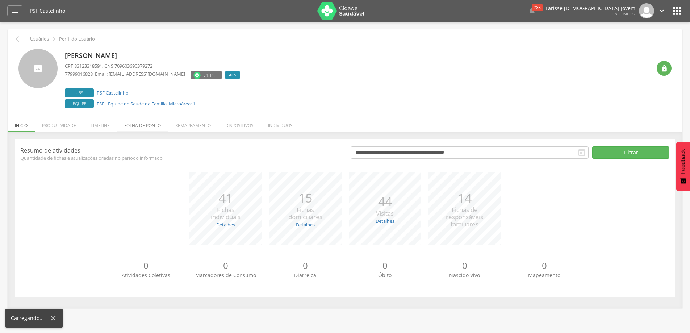
click at [153, 121] on li "Folha de ponto" at bounding box center [142, 123] width 51 height 17
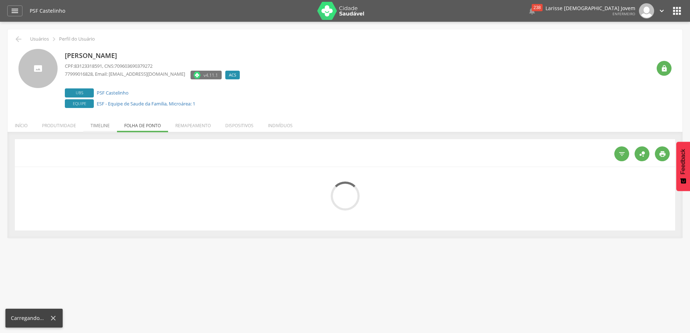
click at [104, 125] on li "Timeline" at bounding box center [100, 123] width 34 height 17
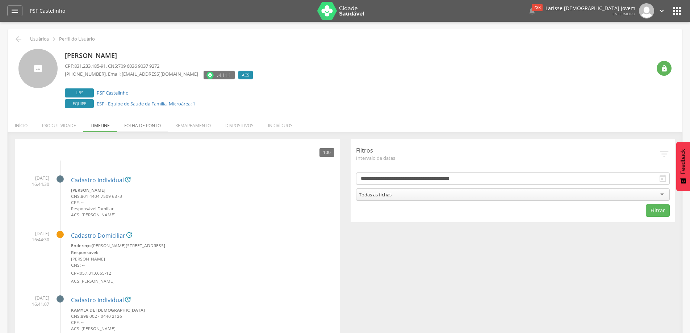
click at [152, 125] on li "Folha de ponto" at bounding box center [142, 123] width 51 height 17
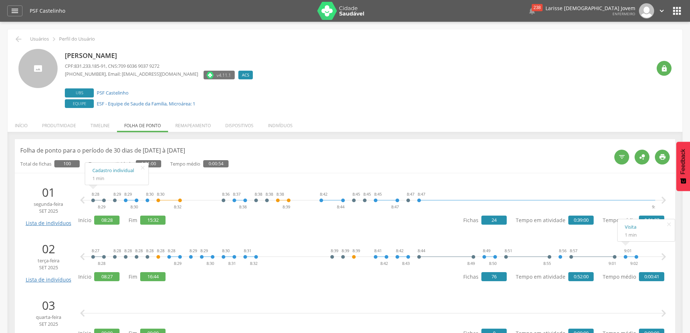
click at [667, 200] on icon "" at bounding box center [663, 200] width 14 height 14
click at [664, 200] on icon "" at bounding box center [663, 200] width 14 height 14
click at [664, 199] on icon "" at bounding box center [663, 200] width 14 height 14
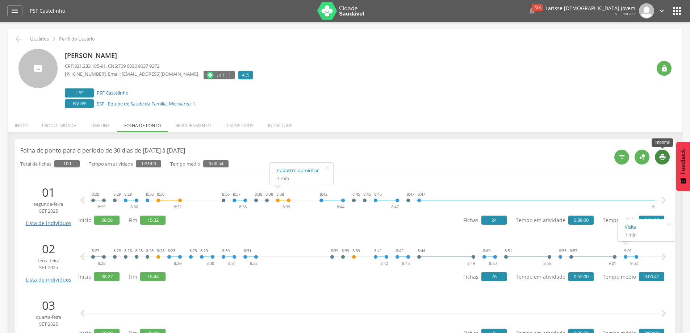
click at [663, 154] on icon "" at bounding box center [662, 156] width 7 height 7
click at [122, 171] on link "Cadastro individual" at bounding box center [116, 170] width 49 height 9
click at [98, 124] on li "Timeline" at bounding box center [100, 123] width 34 height 17
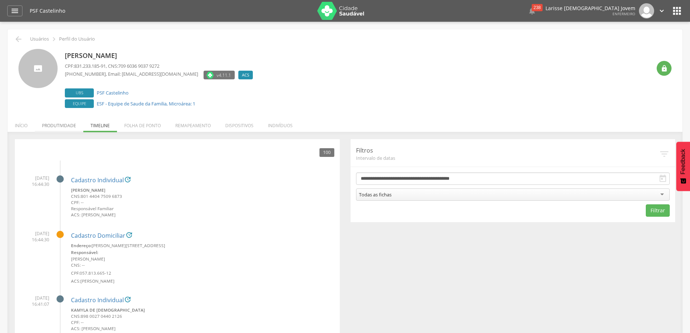
click at [67, 126] on li "Produtividade" at bounding box center [59, 123] width 49 height 17
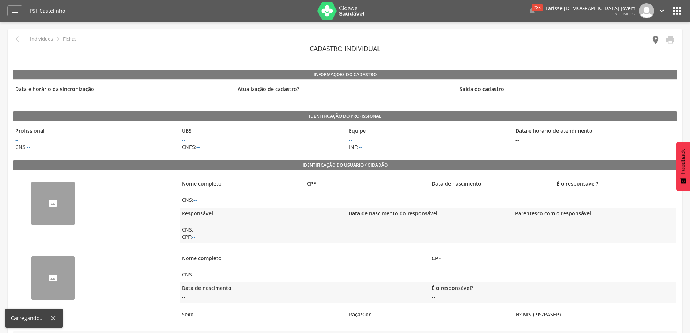
click at [653, 36] on icon "" at bounding box center [656, 40] width 10 height 10
click at [657, 40] on icon "" at bounding box center [656, 40] width 10 height 10
click at [655, 37] on icon "" at bounding box center [656, 40] width 10 height 10
click at [656, 41] on icon "" at bounding box center [656, 40] width 10 height 10
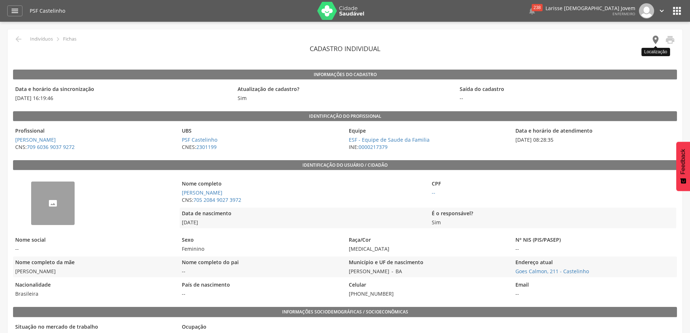
click at [655, 37] on icon "" at bounding box center [656, 40] width 10 height 10
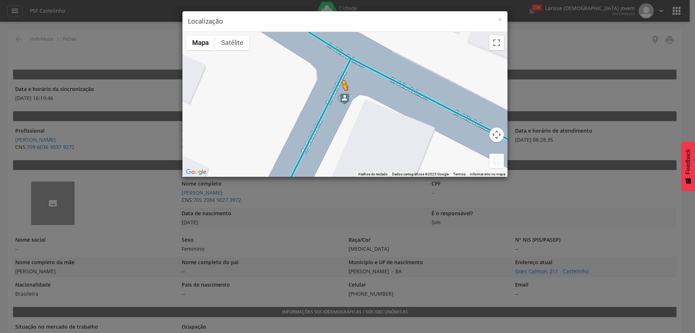
drag, startPoint x: 496, startPoint y: 160, endPoint x: 342, endPoint y: 97, distance: 166.7
click at [342, 97] on div "Pressione as teclas Alt + Enter para ativar o recurso de arrastar com o teclado…" at bounding box center [345, 104] width 325 height 145
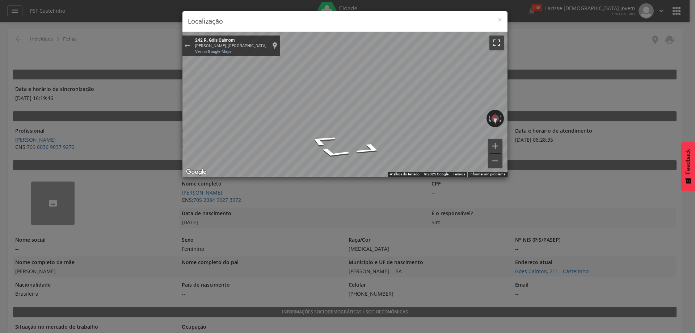
click at [499, 42] on button "Ativar a visualização em tela cheia" at bounding box center [497, 42] width 14 height 14
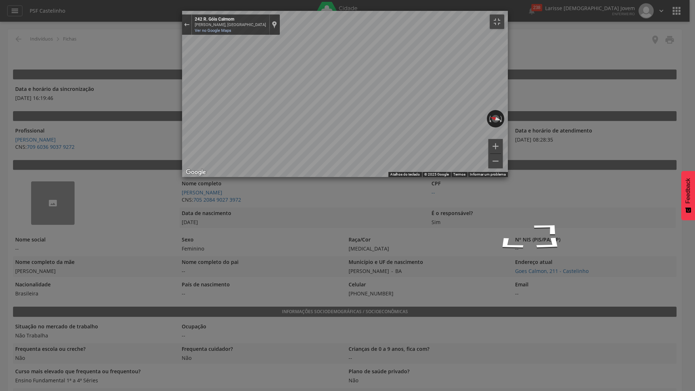
click at [320, 177] on div "Mapa" at bounding box center [345, 94] width 326 height 166
click at [182, 20] on button "Sair do Street View" at bounding box center [186, 25] width 9 height 10
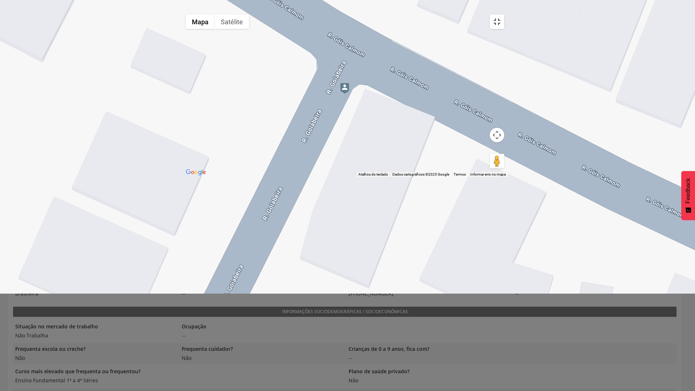
click at [505, 14] on button "Ativar a visualização em tela cheia" at bounding box center [497, 21] width 14 height 14
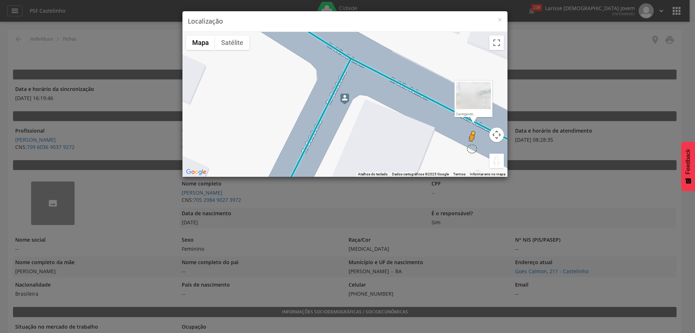
drag, startPoint x: 496, startPoint y: 163, endPoint x: 480, endPoint y: 153, distance: 19.2
click at [480, 153] on div "Pressione as teclas Alt + Enter para ativar o recurso de arrastar com o teclado…" at bounding box center [345, 104] width 325 height 145
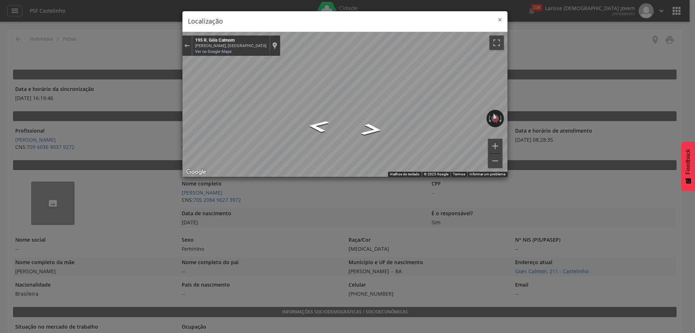
click at [502, 21] on span "×" at bounding box center [500, 19] width 4 height 10
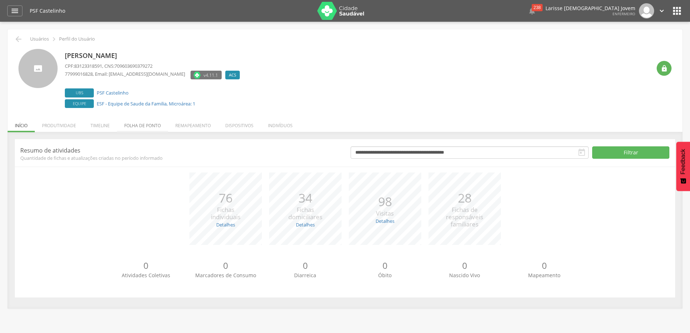
click at [135, 124] on li "Folha de ponto" at bounding box center [142, 123] width 51 height 17
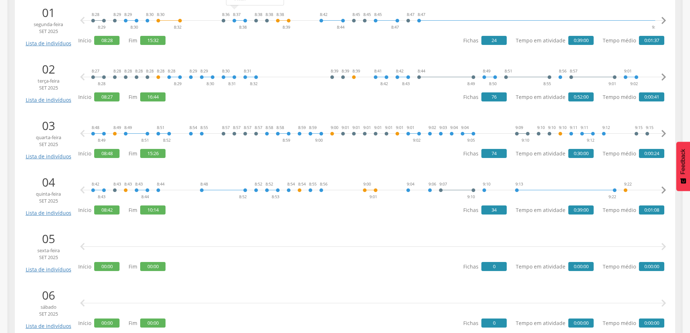
scroll to position [181, 0]
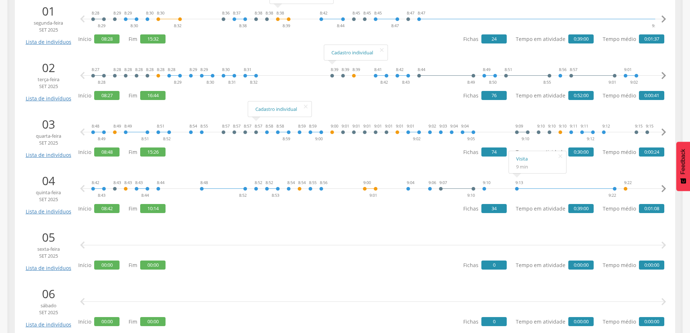
click at [592, 161] on li "[DATE] Lista de indivíduos 8:48 8:49 8:49 8:49 8:51 8:51 8:52 8:54 8:55 8:57 8:…" at bounding box center [344, 136] width 649 height 49
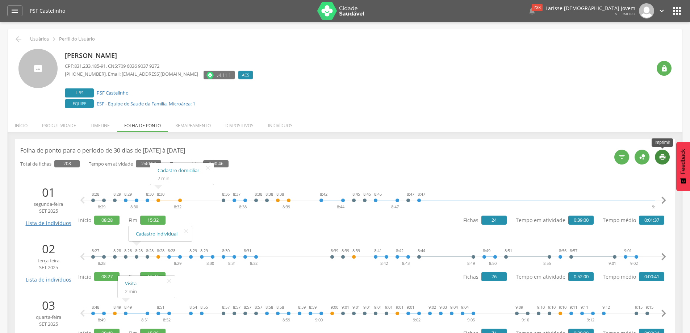
click at [664, 158] on icon "" at bounding box center [662, 156] width 7 height 7
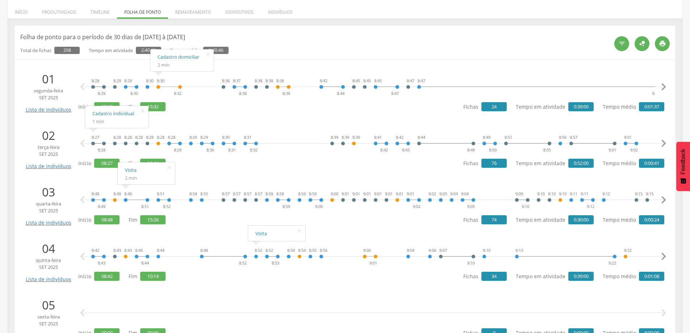
scroll to position [145, 0]
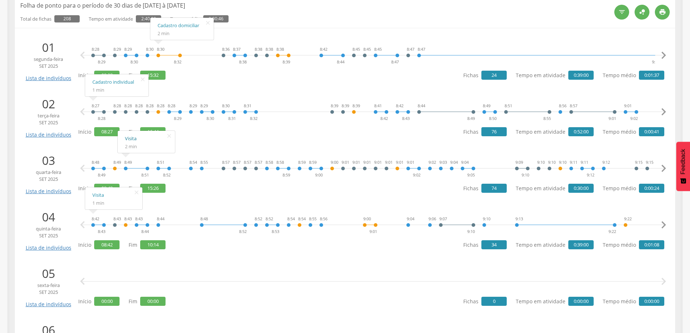
click at [133, 138] on link "Visita" at bounding box center [146, 138] width 43 height 9
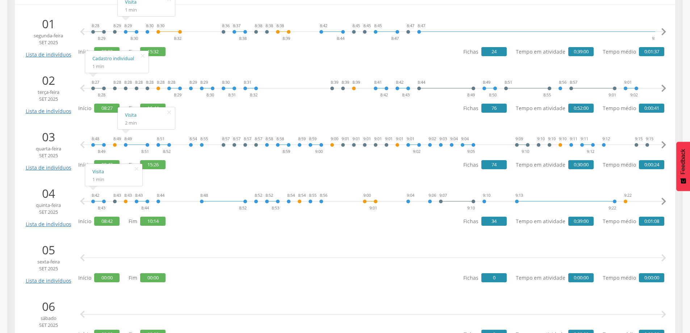
scroll to position [181, 0]
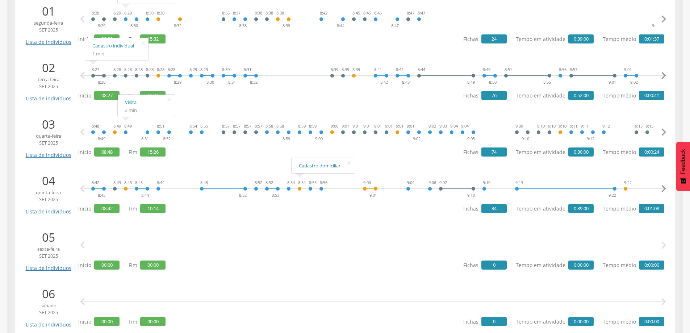
click at [313, 170] on link "Cadastro domiciliar" at bounding box center [323, 165] width 49 height 9
click at [486, 189] on div "8:42 8:43 8:43 8:43 8:43 8:44 8:44 8:48 8:52 8:52 8:52 8:53 8:54 8:54 8:55 8:56…" at bounding box center [373, 189] width 564 height 22
click at [497, 164] on link "Visita" at bounding box center [505, 165] width 43 height 9
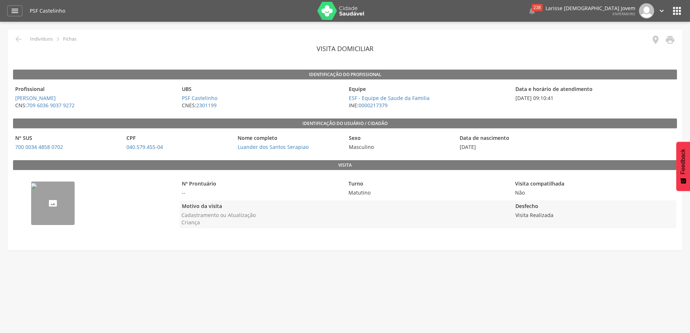
click at [37, 189] on img "--" at bounding box center [34, 186] width 6 height 6
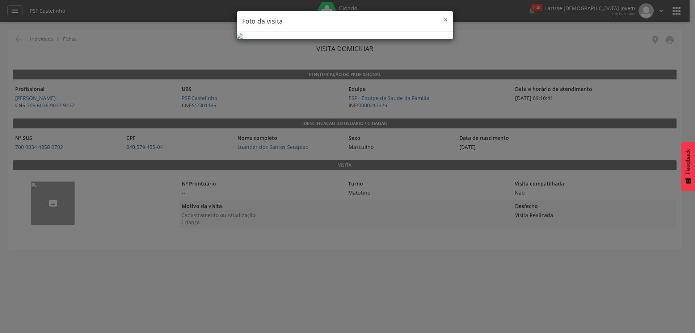
drag, startPoint x: 445, startPoint y: 19, endPoint x: 502, endPoint y: 37, distance: 59.1
click at [445, 19] on span "×" at bounding box center [446, 19] width 4 height 10
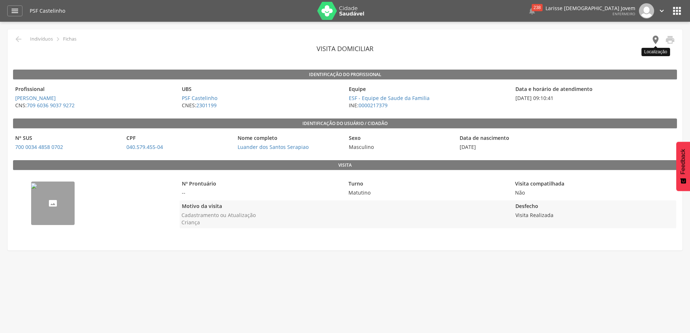
click at [657, 39] on icon "" at bounding box center [656, 40] width 10 height 10
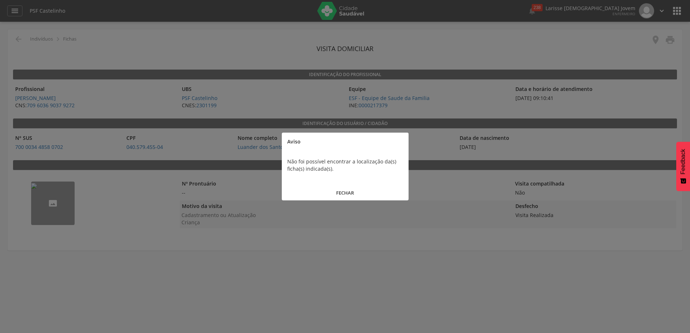
click at [351, 194] on button "FECHAR" at bounding box center [345, 193] width 127 height 16
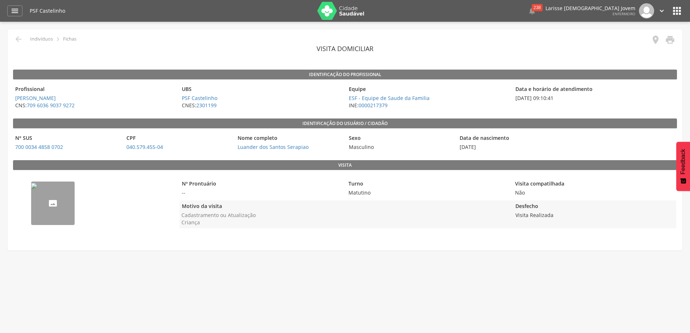
click at [174, 135] on legend "CPF" at bounding box center [178, 138] width 108 height 8
